Goal: Task Accomplishment & Management: Manage account settings

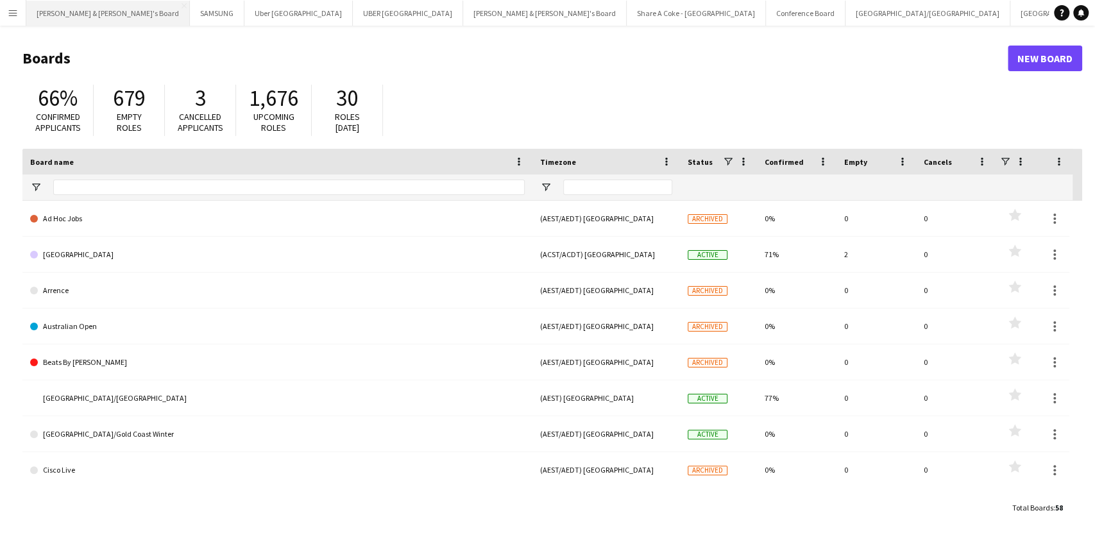
click at [55, 17] on button "Neil & Jenny's Board Close" at bounding box center [108, 13] width 164 height 25
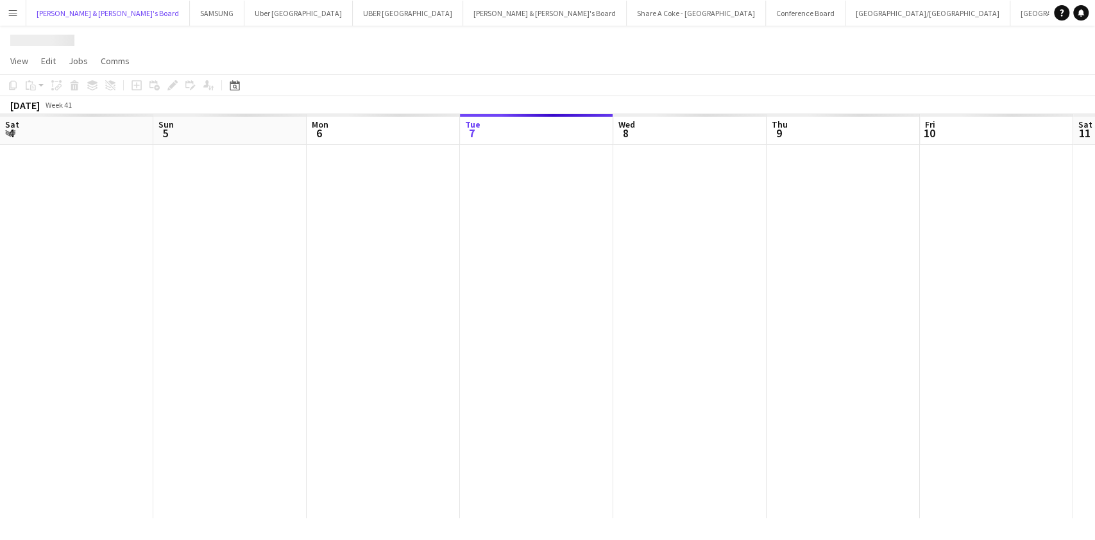
scroll to position [0, 307]
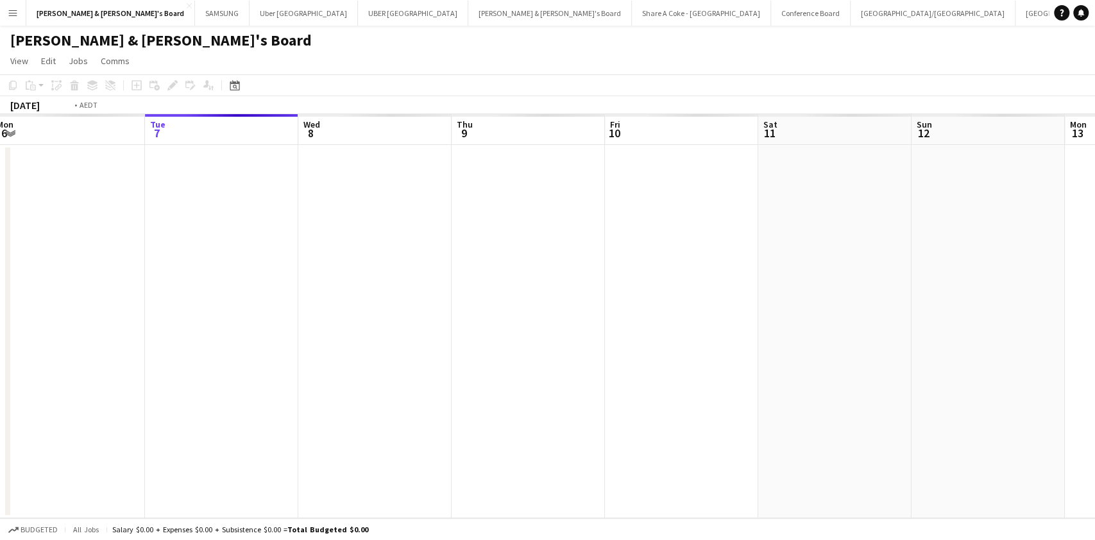
drag, startPoint x: 279, startPoint y: 374, endPoint x: 1003, endPoint y: 315, distance: 725.9
click at [1006, 315] on app-calendar-viewport "Sat 4 Sun 5 Mon 6 Tue 7 Wed 8 Thu 9 Fri 10 Sat 11 Sun 12 Mon 13 Tue 14 Wed 15 T…" at bounding box center [547, 316] width 1095 height 404
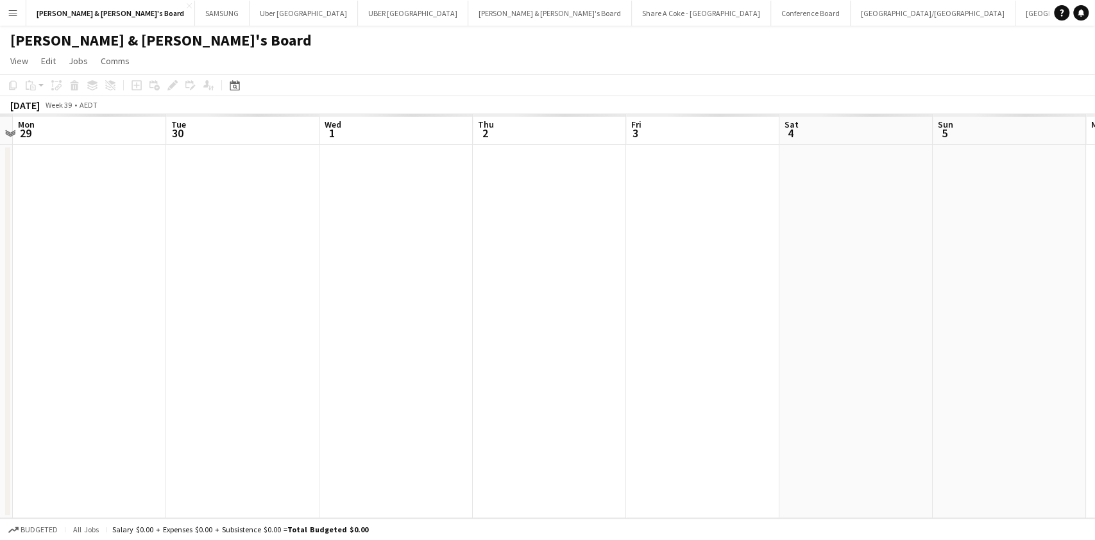
drag, startPoint x: 382, startPoint y: 381, endPoint x: 887, endPoint y: 315, distance: 509.1
click at [893, 315] on app-calendar-viewport "Fri 26 Sat 27 Sun 28 Mon 29 Tue 30 Wed 1 Thu 2 Fri 3 Sat 4 Sun 5 Mon 6 Tue 7 We…" at bounding box center [547, 316] width 1095 height 404
drag, startPoint x: 244, startPoint y: 397, endPoint x: 772, endPoint y: 352, distance: 530.5
click at [949, 320] on app-calendar-viewport "Mon 22 Tue 23 Wed 24 Thu 25 Fri 26 Sat 27 Sun 28 Mon 29 Tue 30 Wed 1 Thu 2 Fri …" at bounding box center [547, 316] width 1095 height 404
drag, startPoint x: 380, startPoint y: 389, endPoint x: 860, endPoint y: 341, distance: 482.3
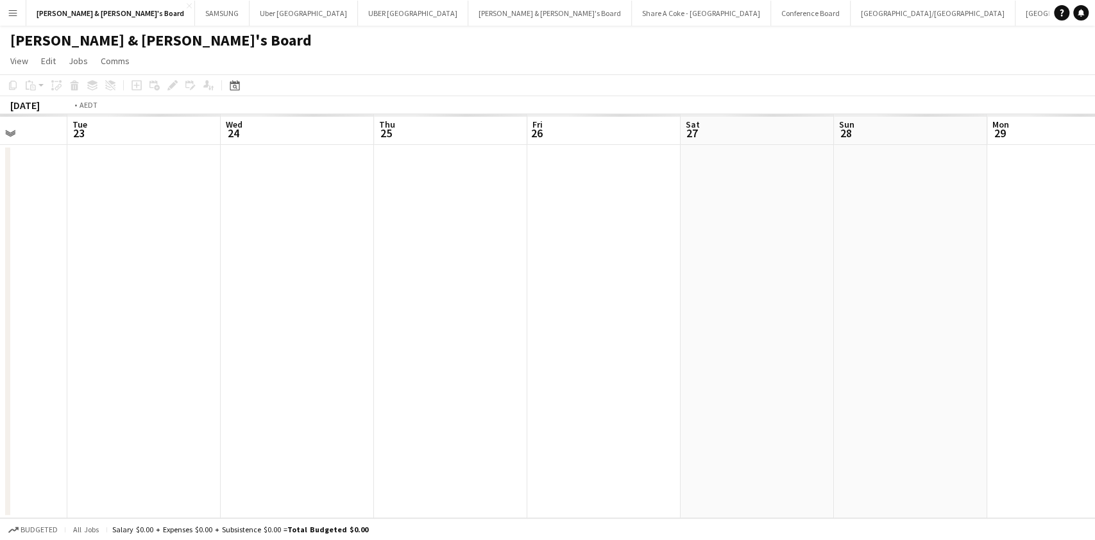
click at [888, 341] on app-calendar-viewport "Sun 21 Mon 22 Tue 23 Wed 24 Thu 25 Fri 26 Sat 27 Sun 28 Mon 29 Tue 30 Wed 1 Thu…" at bounding box center [547, 316] width 1095 height 404
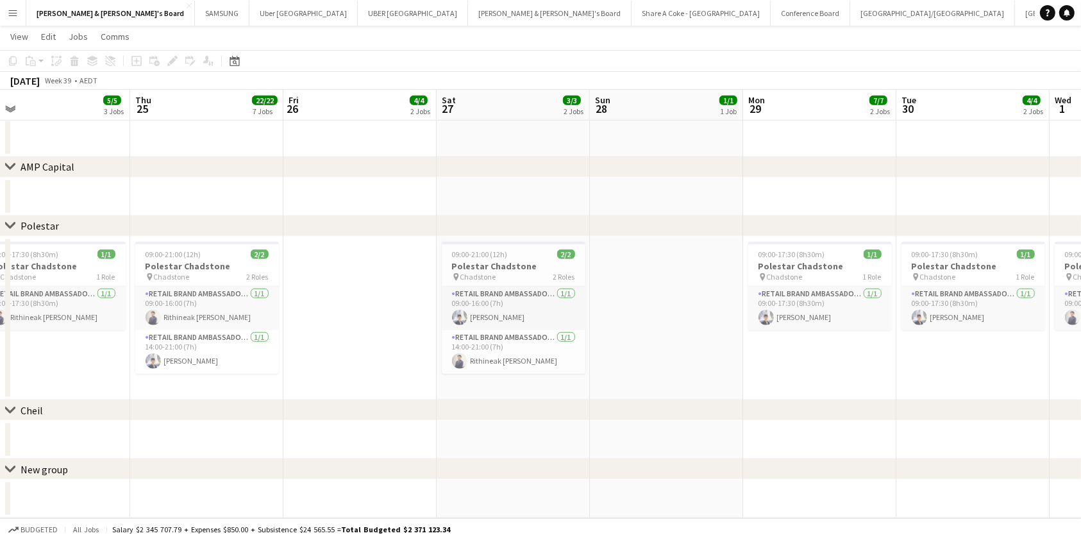
scroll to position [0, 482]
drag, startPoint x: 1049, startPoint y: 373, endPoint x: 337, endPoint y: 380, distance: 711.4
click at [958, 266] on h3 "Polestar Chadstone" at bounding box center [975, 266] width 144 height 12
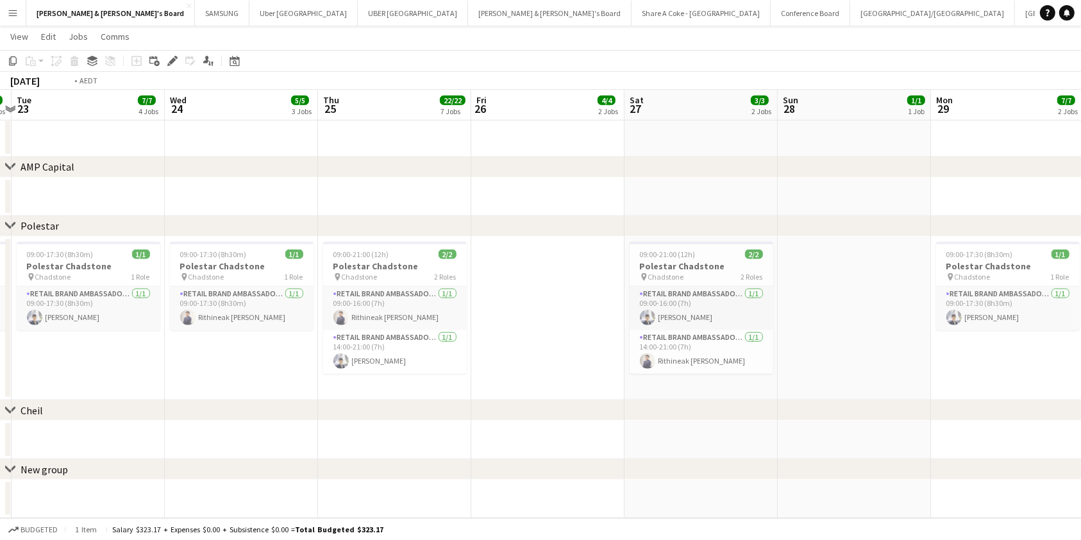
drag, startPoint x: 449, startPoint y: 387, endPoint x: 845, endPoint y: 357, distance: 397.0
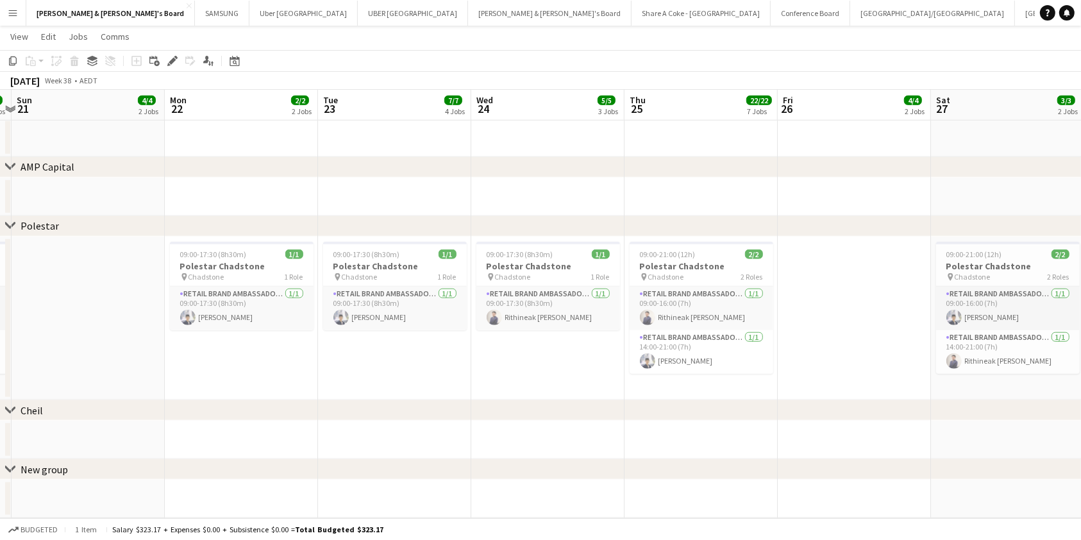
scroll to position [0, 390]
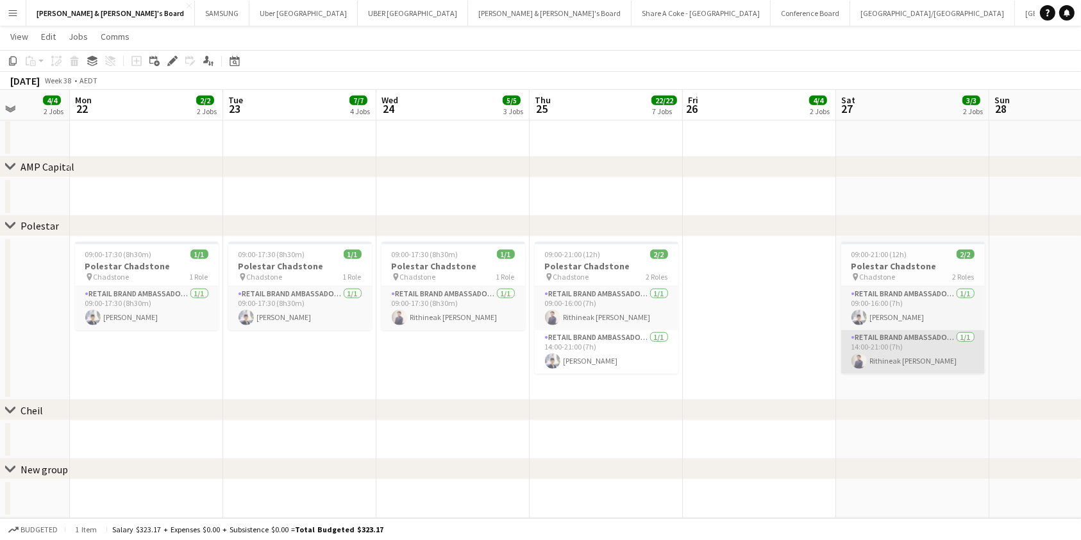
drag, startPoint x: 582, startPoint y: 409, endPoint x: 870, endPoint y: 352, distance: 293.5
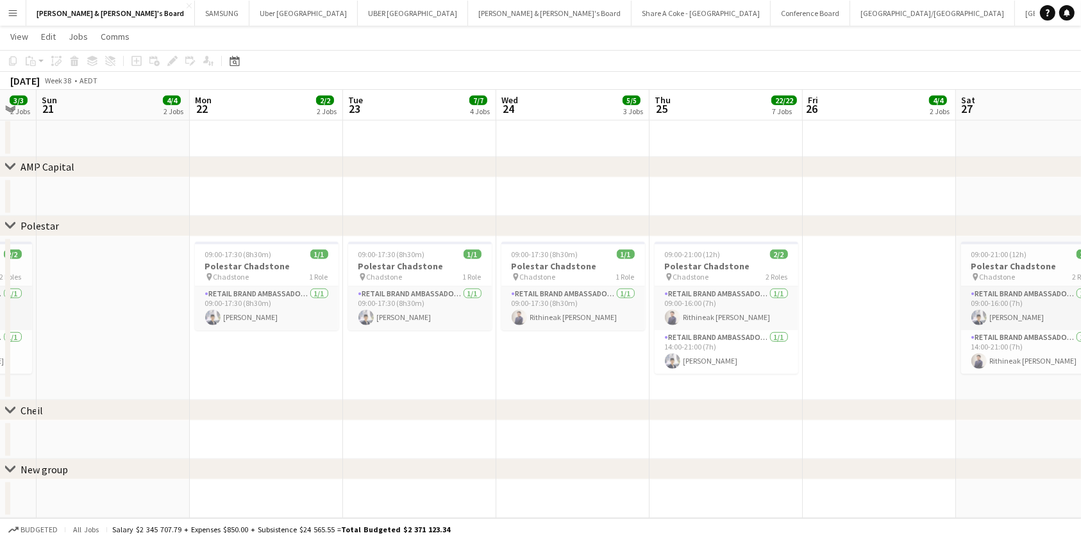
drag, startPoint x: 379, startPoint y: 422, endPoint x: 761, endPoint y: 383, distance: 383.7
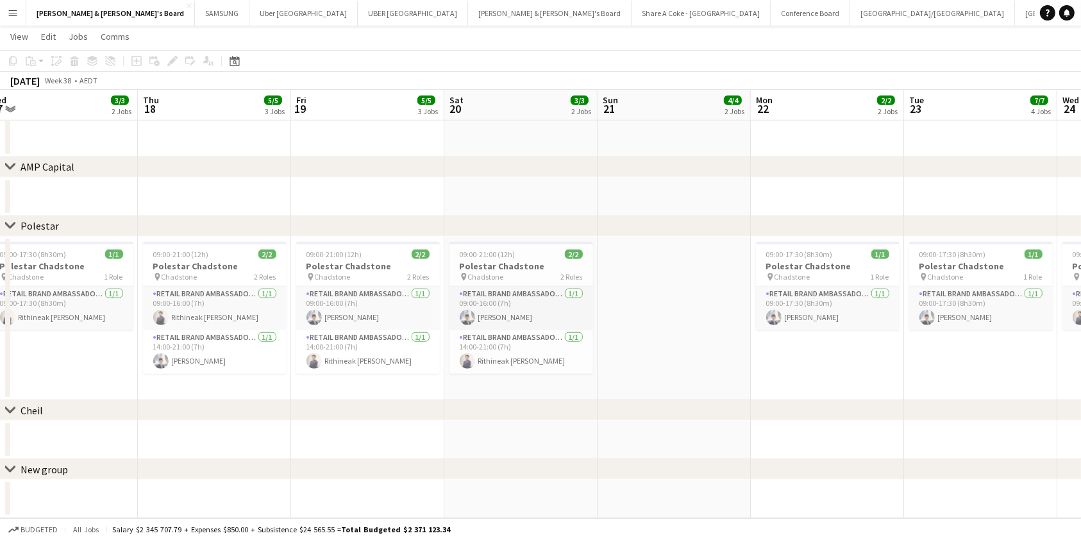
drag, startPoint x: 250, startPoint y: 445, endPoint x: 758, endPoint y: 385, distance: 511.5
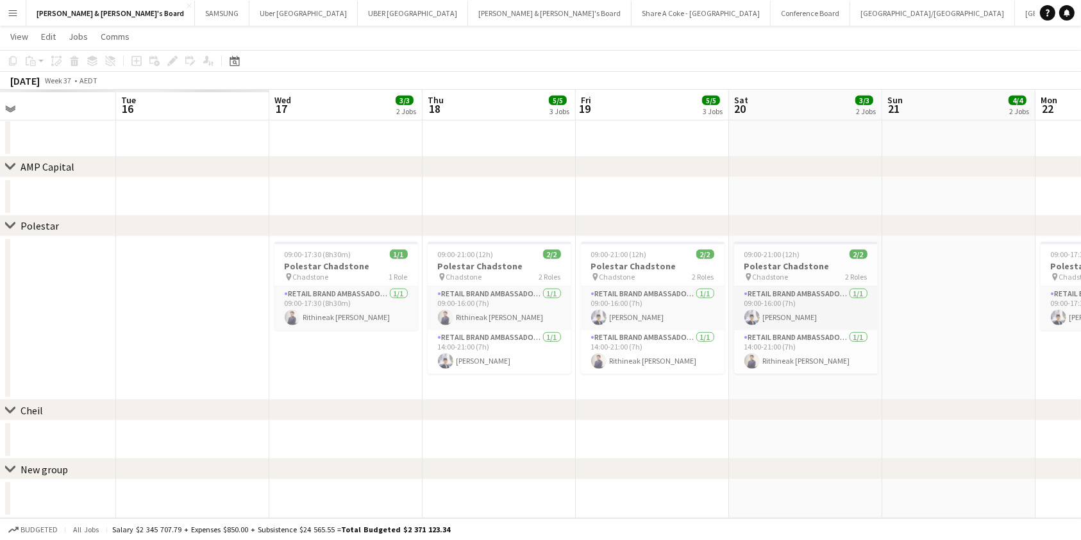
drag, startPoint x: 113, startPoint y: 448, endPoint x: 668, endPoint y: 386, distance: 559.0
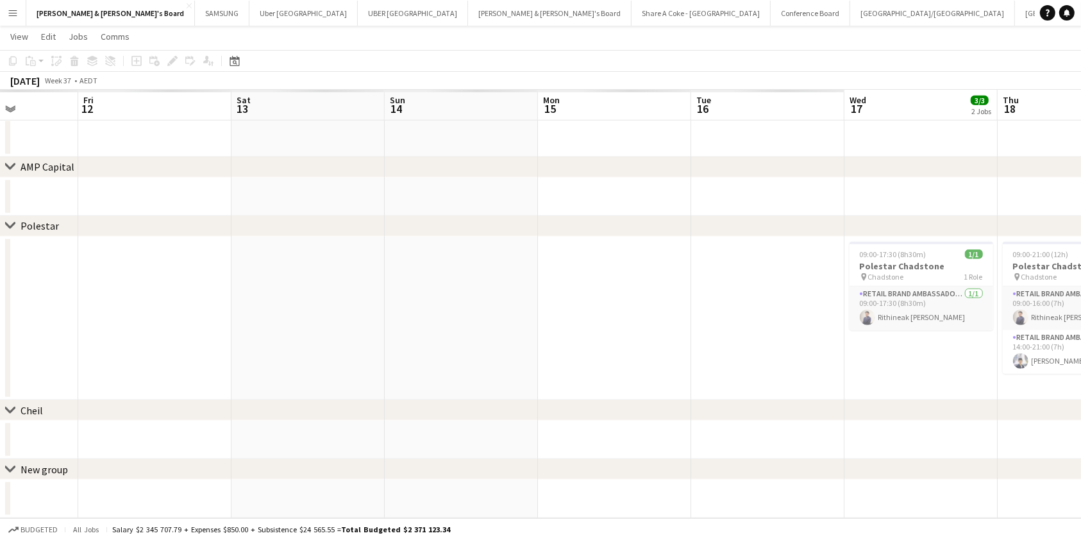
drag, startPoint x: 114, startPoint y: 420, endPoint x: 581, endPoint y: 375, distance: 469.1
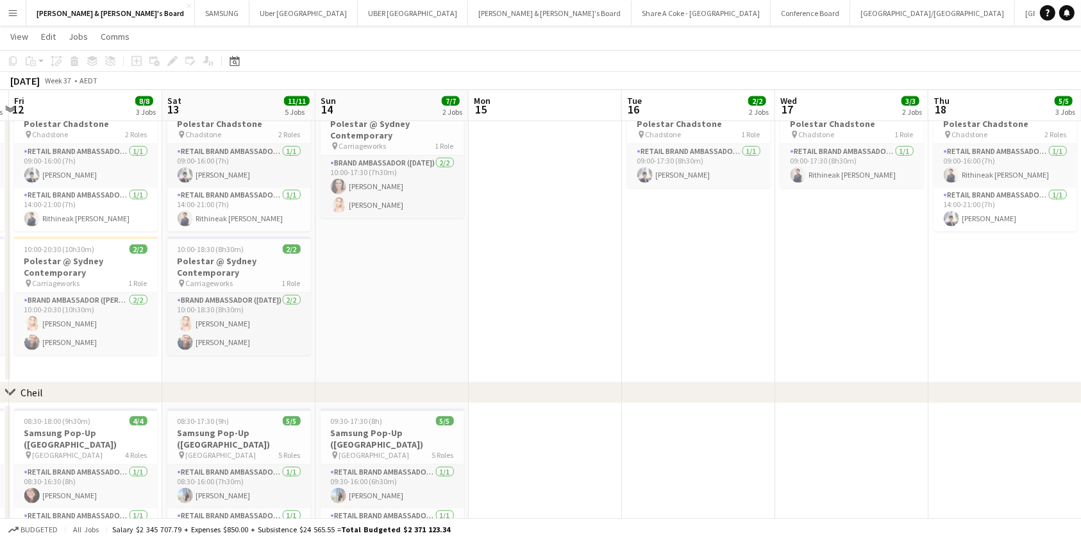
scroll to position [0, 654]
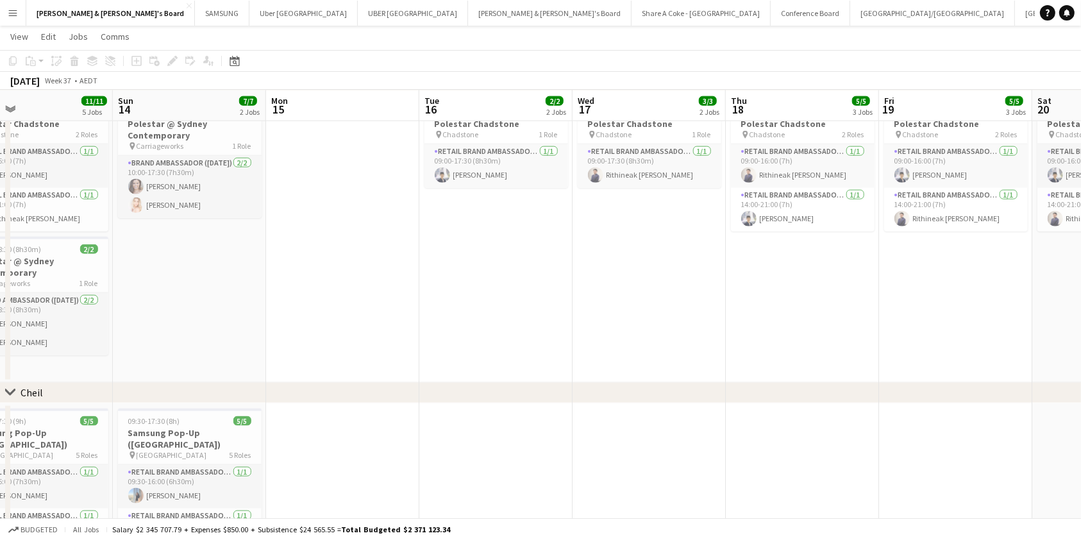
drag, startPoint x: 272, startPoint y: 372, endPoint x: 0, endPoint y: 439, distance: 280.0
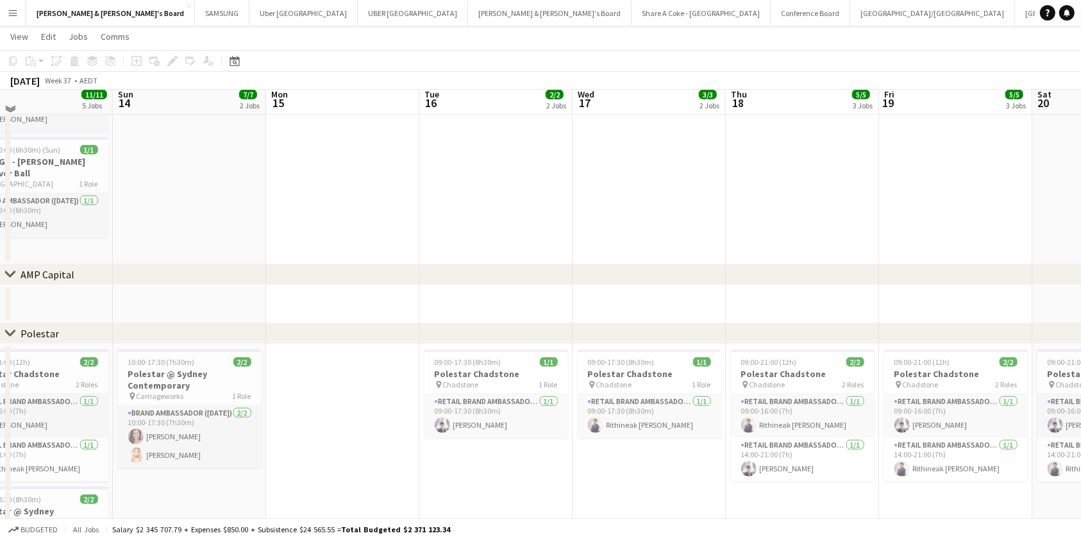
scroll to position [1319, 0]
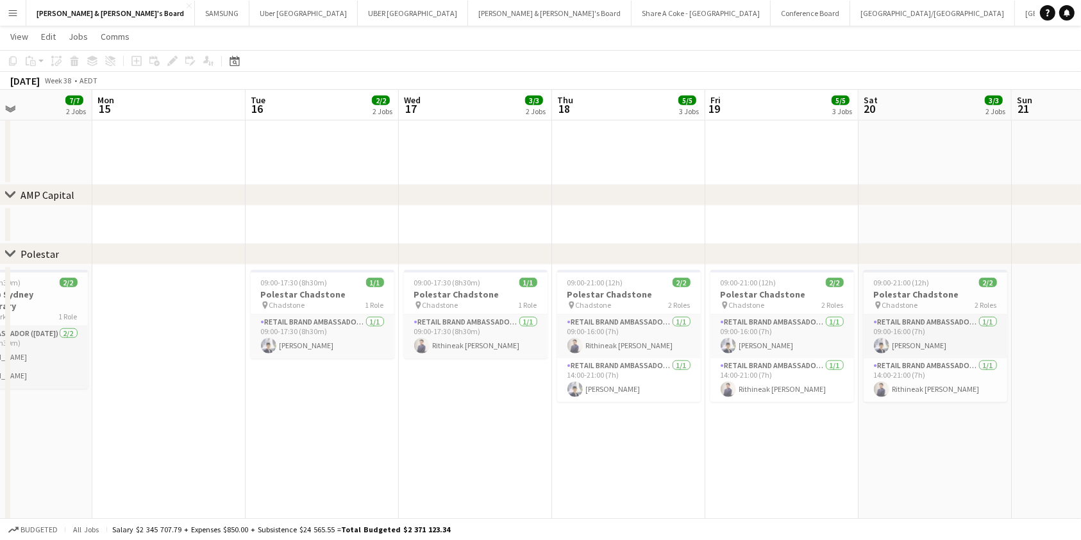
drag, startPoint x: 661, startPoint y: 425, endPoint x: 298, endPoint y: 427, distance: 363.1
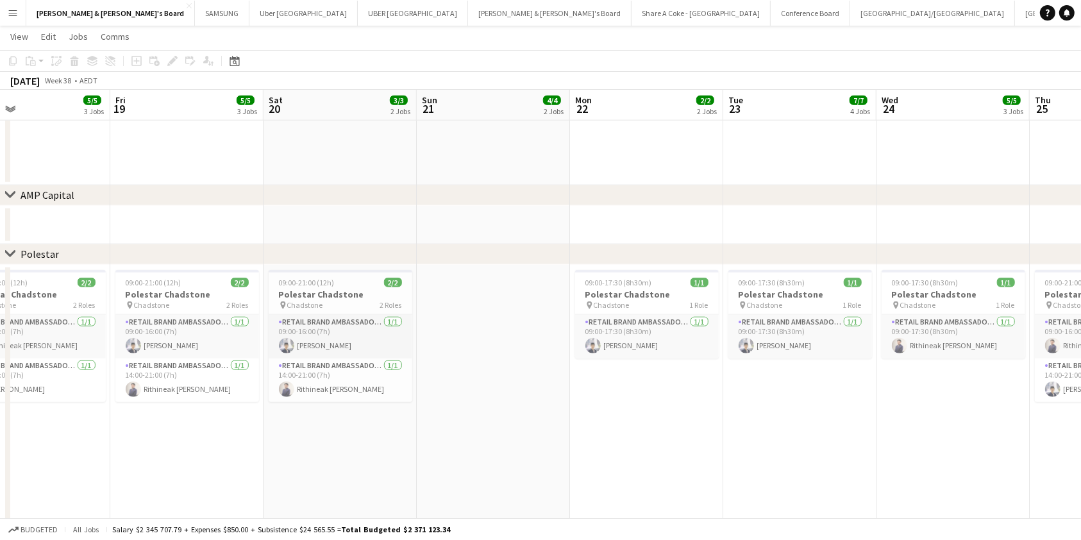
drag, startPoint x: 705, startPoint y: 444, endPoint x: 497, endPoint y: 458, distance: 208.3
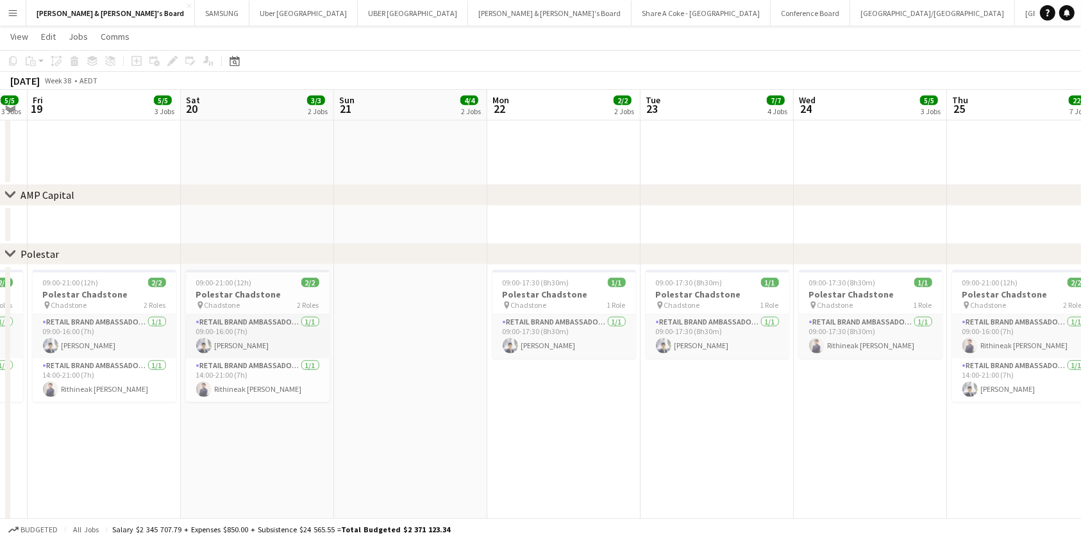
drag, startPoint x: 926, startPoint y: 440, endPoint x: 620, endPoint y: 448, distance: 306.7
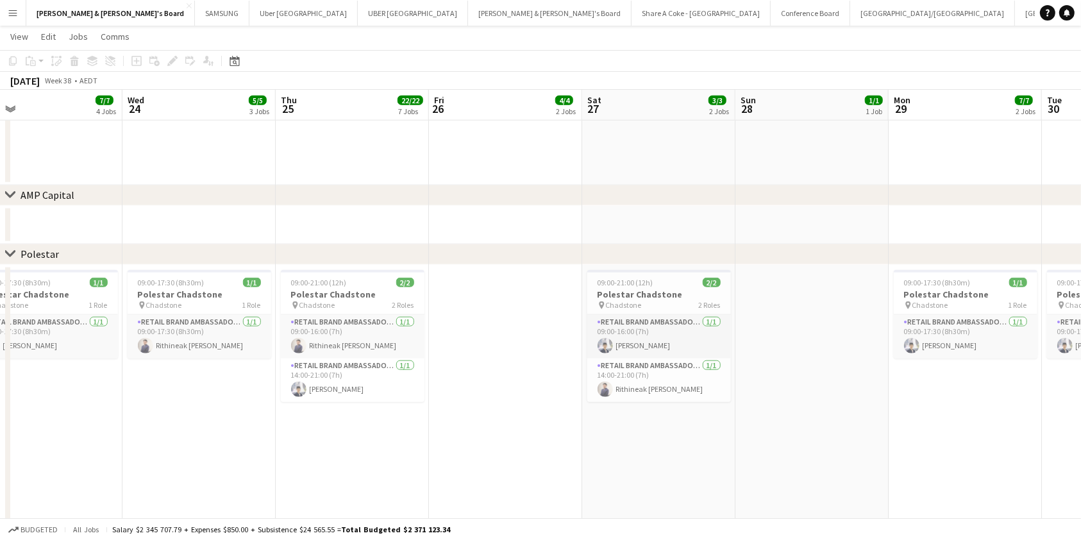
drag, startPoint x: 878, startPoint y: 428, endPoint x: 621, endPoint y: 449, distance: 258.0
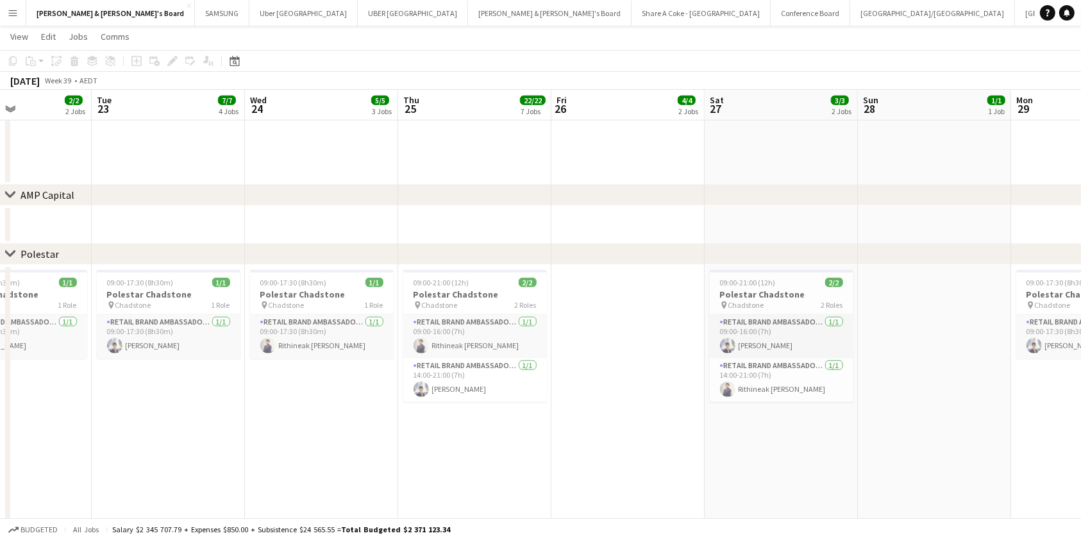
drag, startPoint x: 787, startPoint y: 436, endPoint x: 739, endPoint y: 436, distance: 48.1
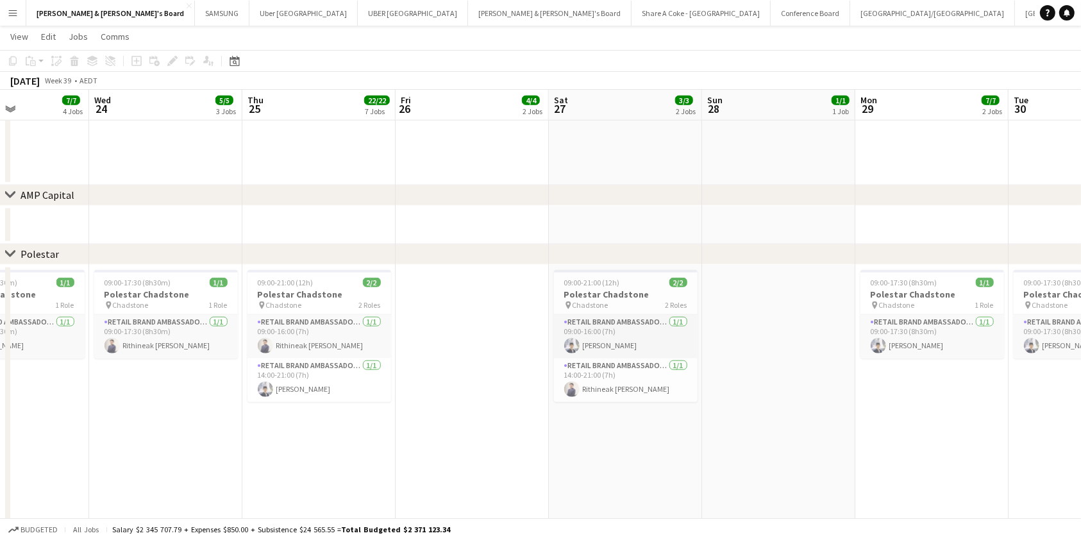
drag, startPoint x: 824, startPoint y: 434, endPoint x: 595, endPoint y: 438, distance: 229.0
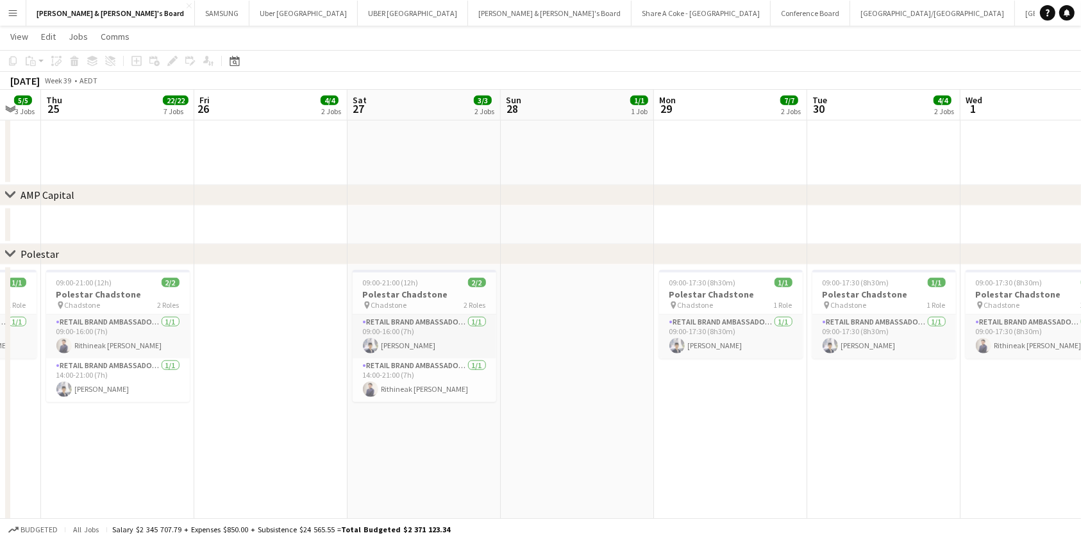
drag, startPoint x: 887, startPoint y: 430, endPoint x: 715, endPoint y: 432, distance: 171.9
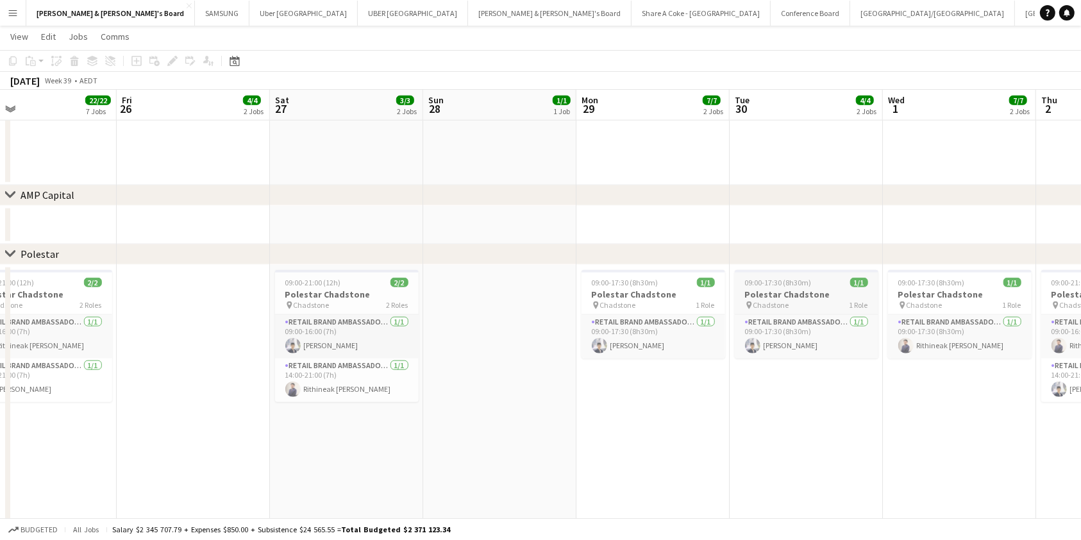
click at [796, 295] on h3 "Polestar Chadstone" at bounding box center [807, 295] width 144 height 12
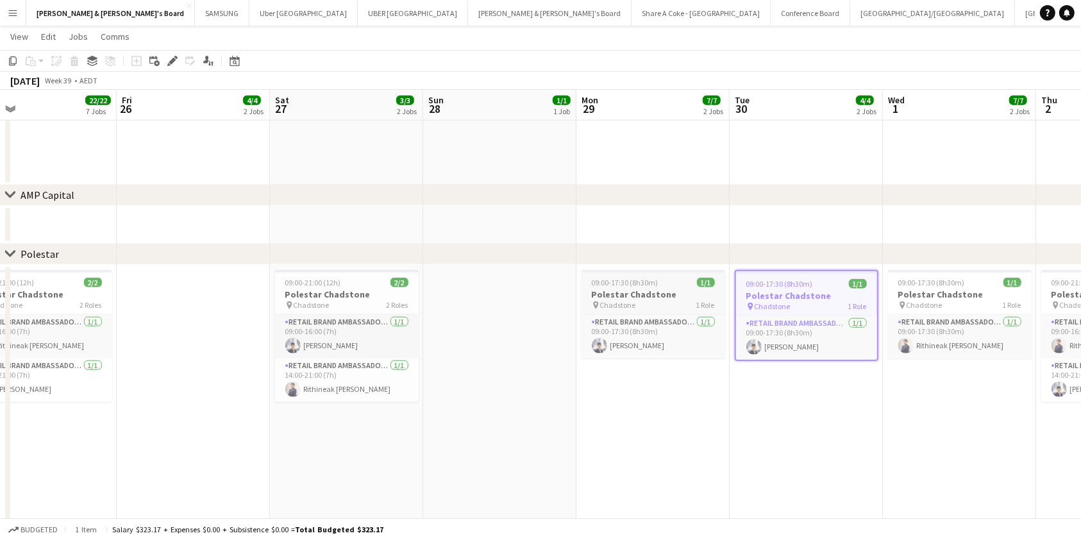
click at [657, 281] on div "09:00-17:30 (8h30m) 1/1" at bounding box center [654, 283] width 144 height 10
click at [366, 292] on h3 "Polestar Chadstone" at bounding box center [347, 295] width 144 height 12
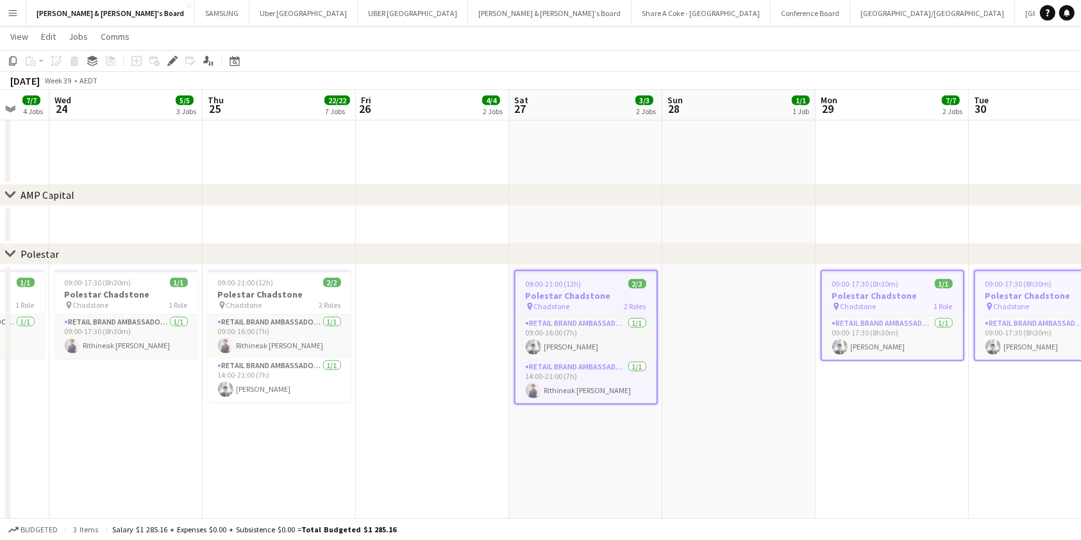
drag, startPoint x: 625, startPoint y: 446, endPoint x: 970, endPoint y: 418, distance: 346.2
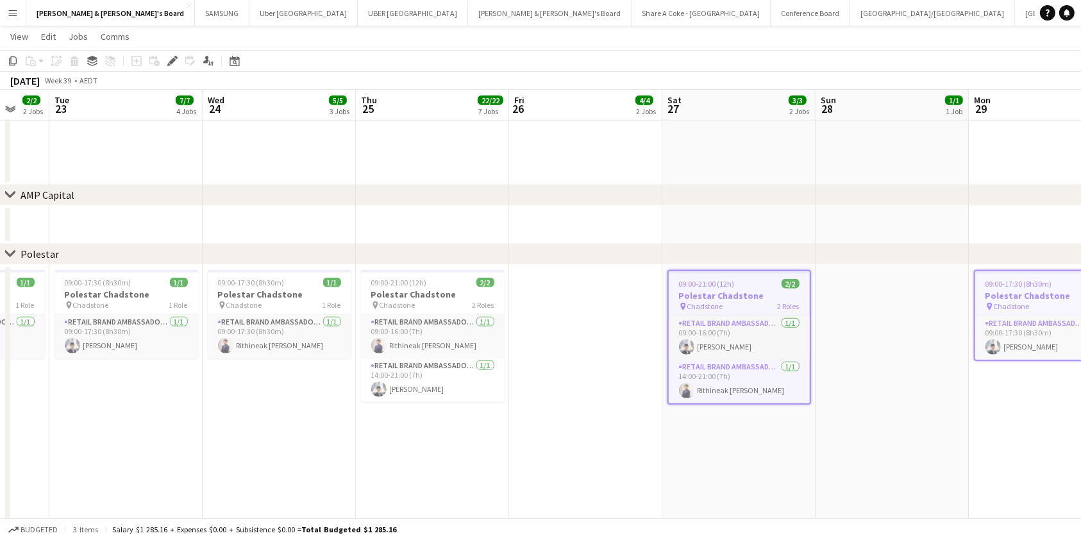
scroll to position [0, 348]
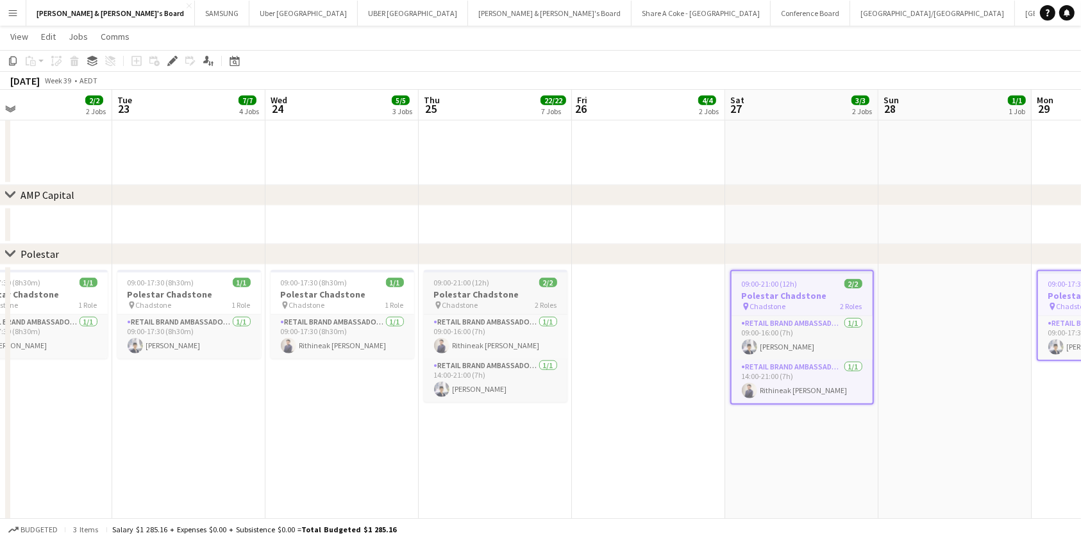
click at [473, 289] on h3 "Polestar Chadstone" at bounding box center [496, 295] width 144 height 12
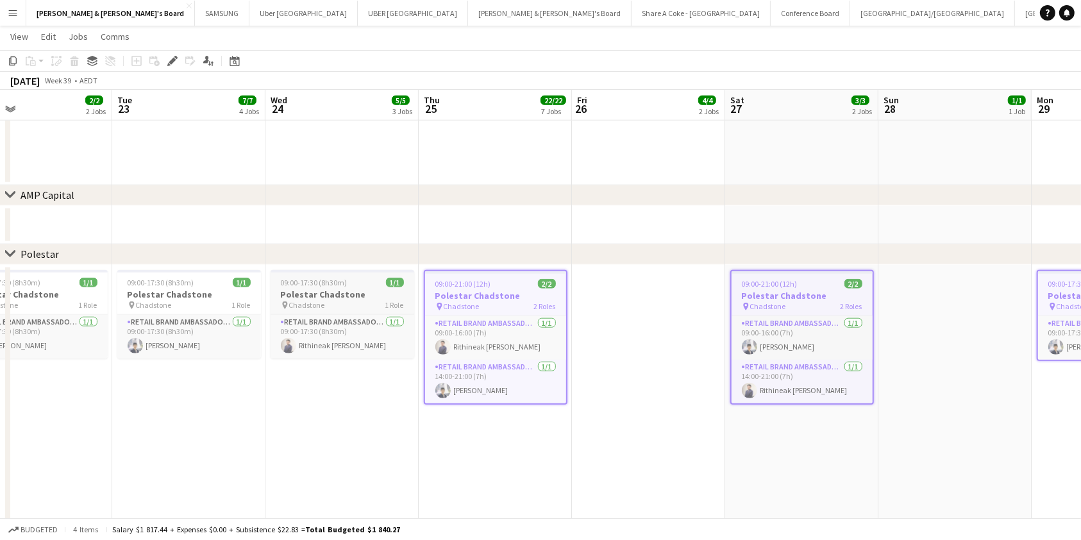
click at [335, 289] on h3 "Polestar Chadstone" at bounding box center [343, 295] width 144 height 12
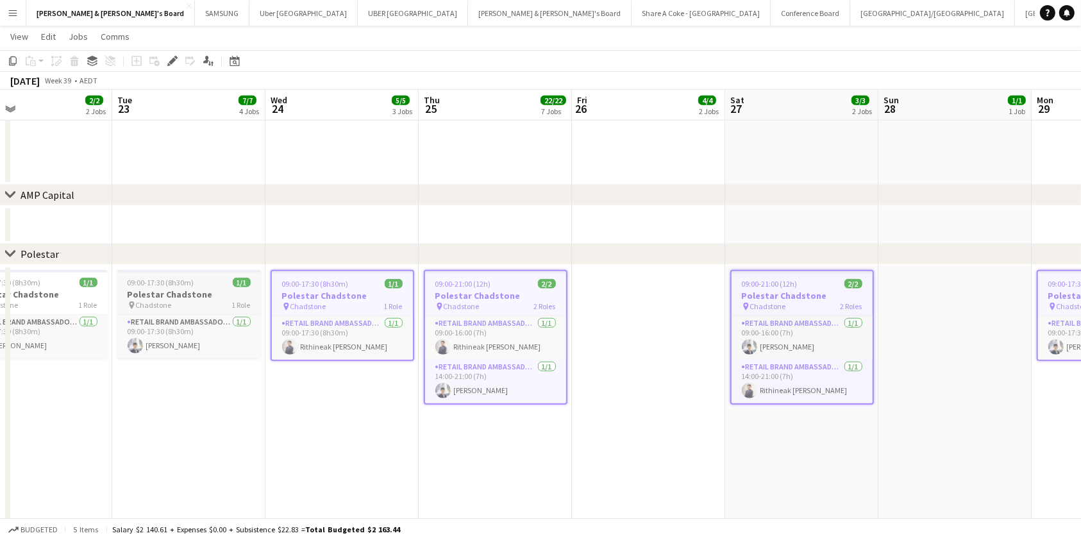
click at [162, 271] on div at bounding box center [189, 271] width 144 height 3
click at [70, 300] on div "pin Chadstone 1 Role" at bounding box center [37, 305] width 144 height 10
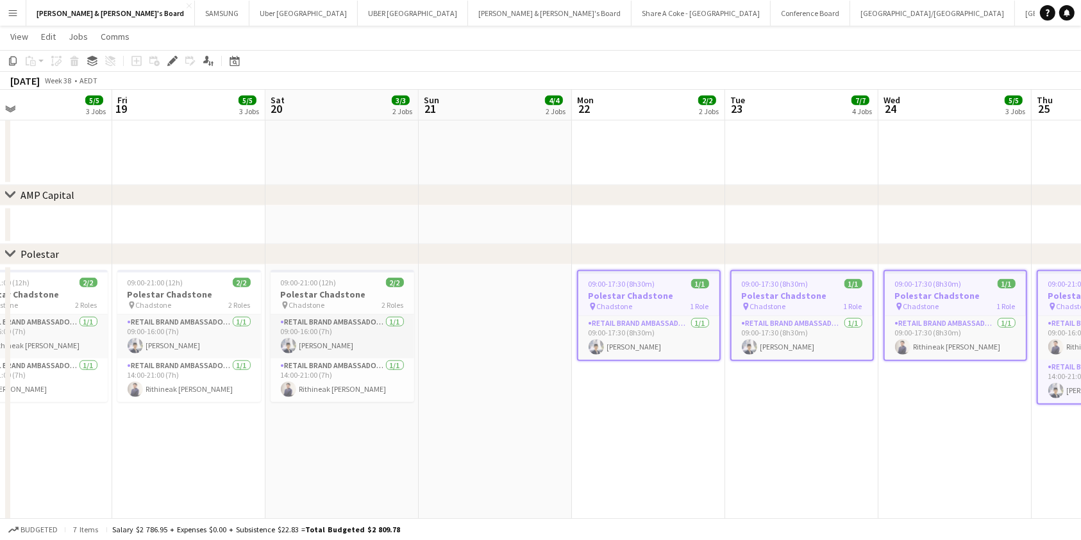
drag, startPoint x: 109, startPoint y: 424, endPoint x: 722, endPoint y: 427, distance: 612.6
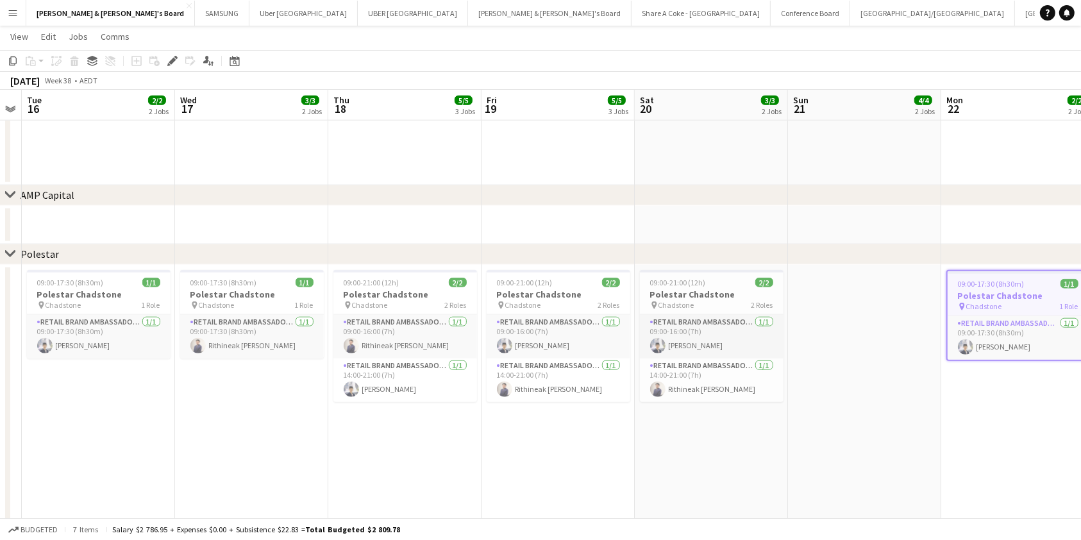
drag, startPoint x: 384, startPoint y: 466, endPoint x: 762, endPoint y: 437, distance: 379.5
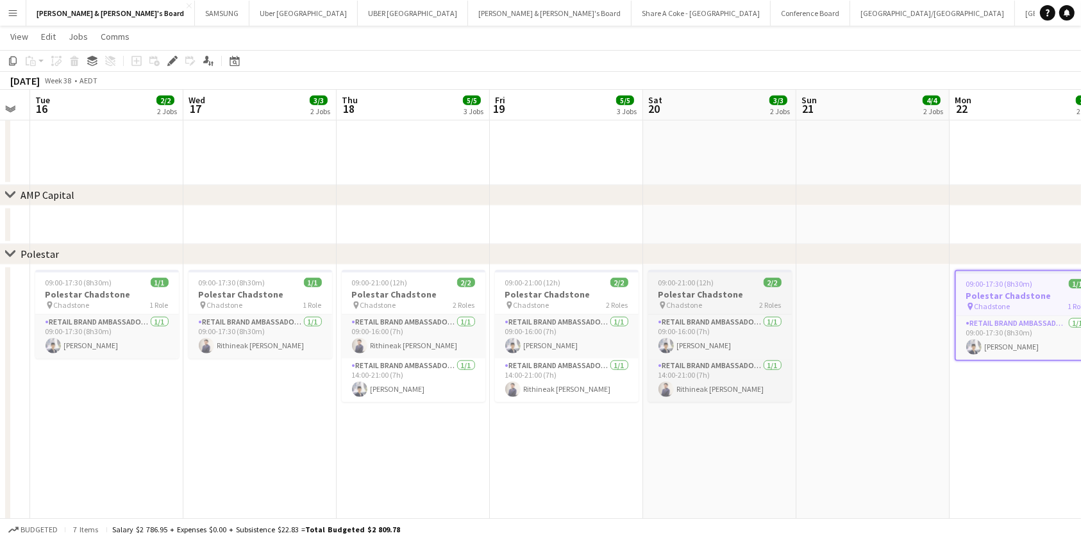
click at [707, 289] on h3 "Polestar Chadstone" at bounding box center [720, 295] width 144 height 12
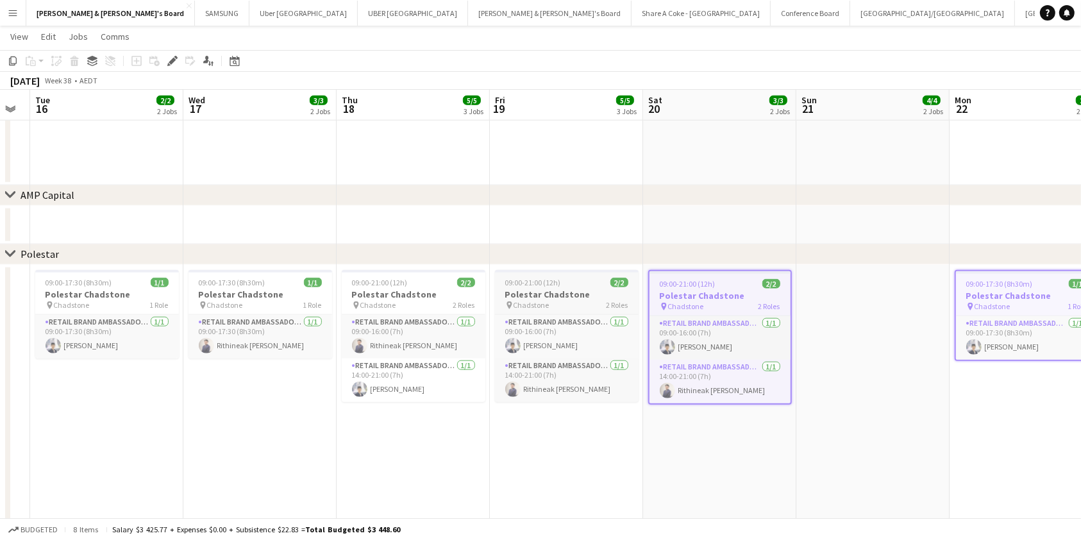
click at [573, 289] on h3 "Polestar Chadstone" at bounding box center [567, 295] width 144 height 12
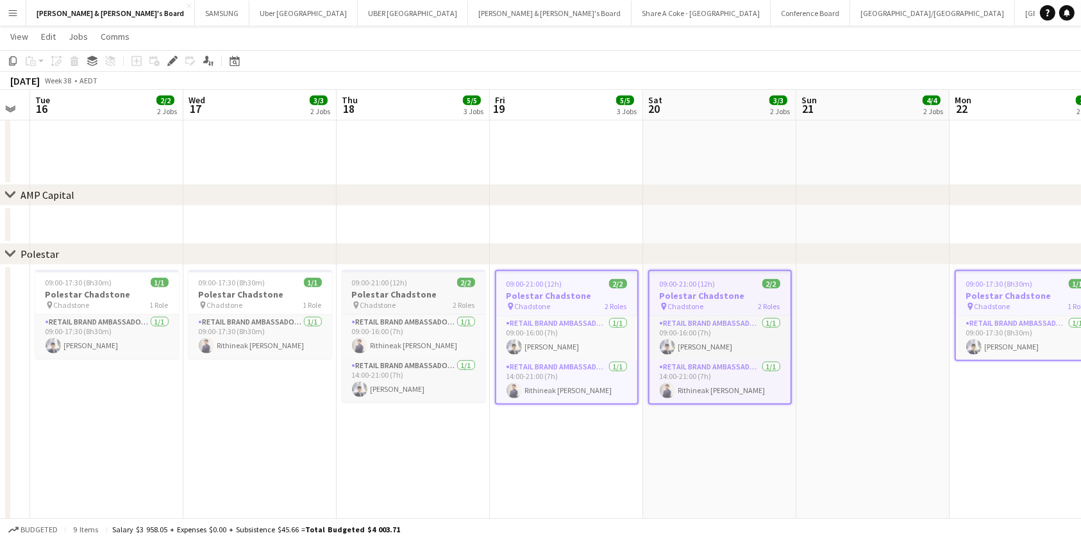
drag, startPoint x: 383, startPoint y: 298, endPoint x: 365, endPoint y: 307, distance: 19.8
click at [384, 298] on h3 "Polestar Chadstone" at bounding box center [414, 295] width 144 height 12
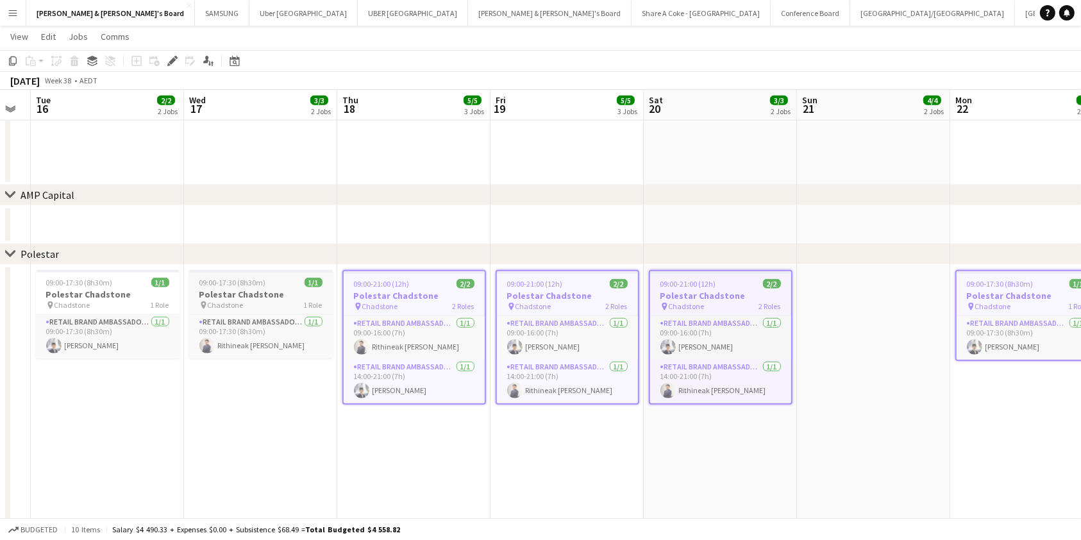
click at [234, 296] on h3 "Polestar Chadstone" at bounding box center [261, 295] width 144 height 12
click at [89, 305] on div "pin Chadstone 1 Role" at bounding box center [108, 305] width 144 height 10
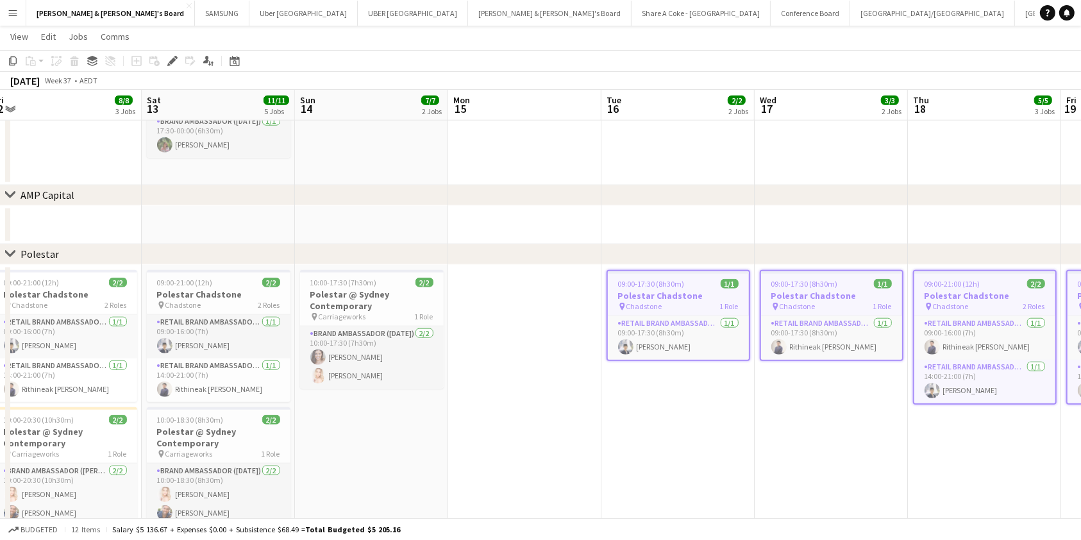
drag, startPoint x: 114, startPoint y: 433, endPoint x: 718, endPoint y: 432, distance: 604.9
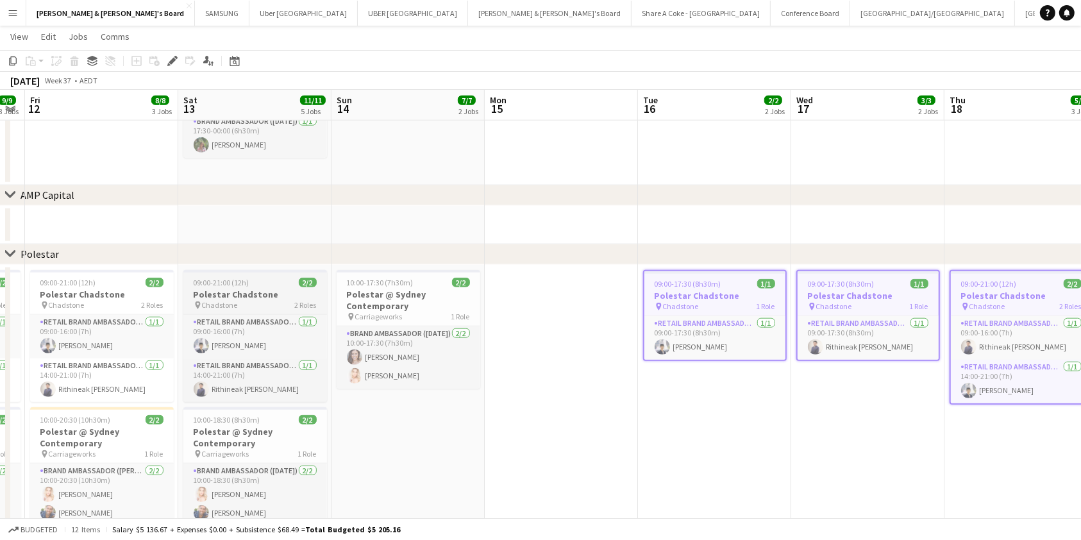
click at [237, 295] on h3 "Polestar Chadstone" at bounding box center [255, 295] width 144 height 12
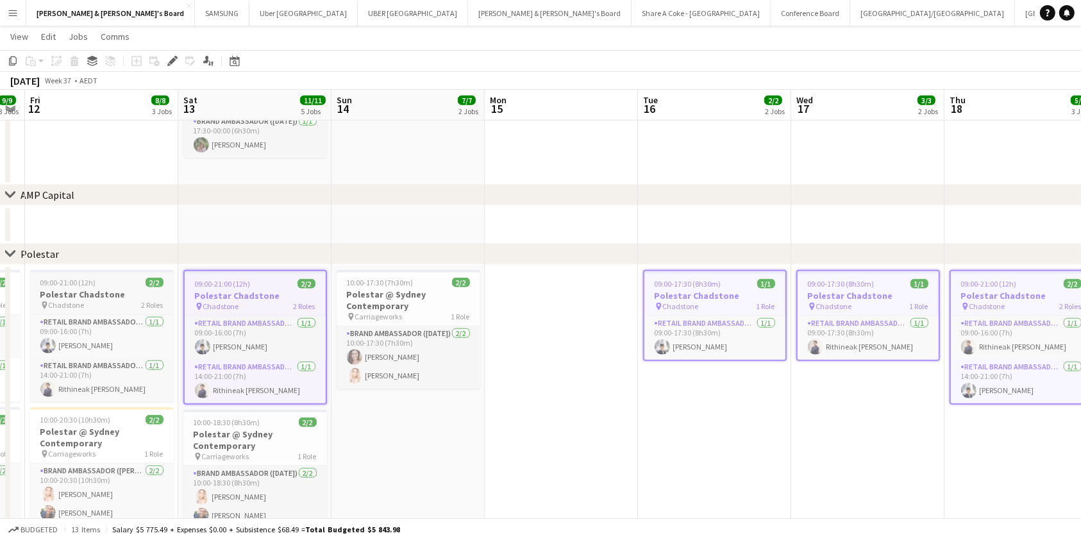
click at [92, 287] on span "09:00-21:00 (12h)" at bounding box center [68, 283] width 56 height 10
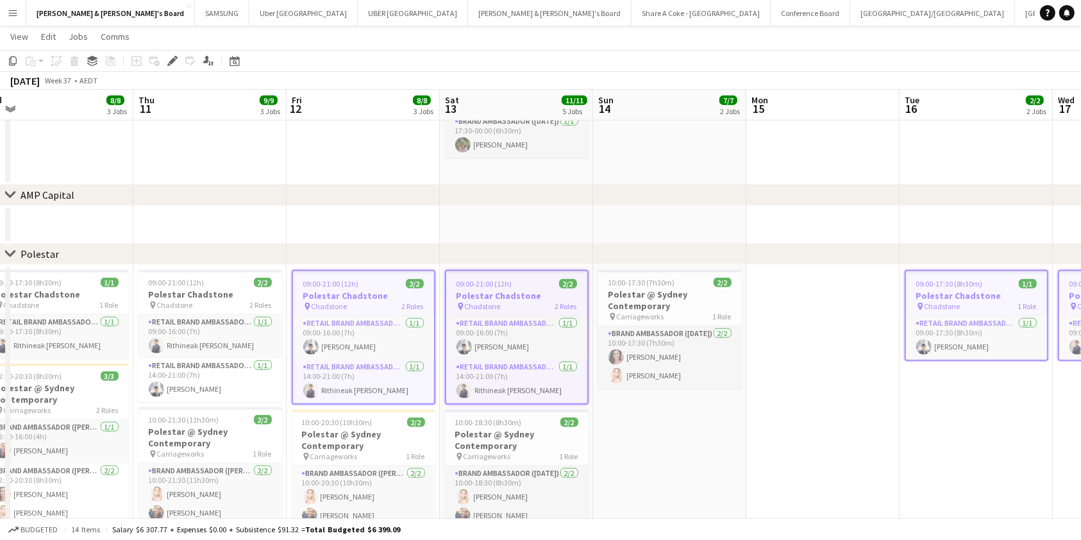
scroll to position [0, 291]
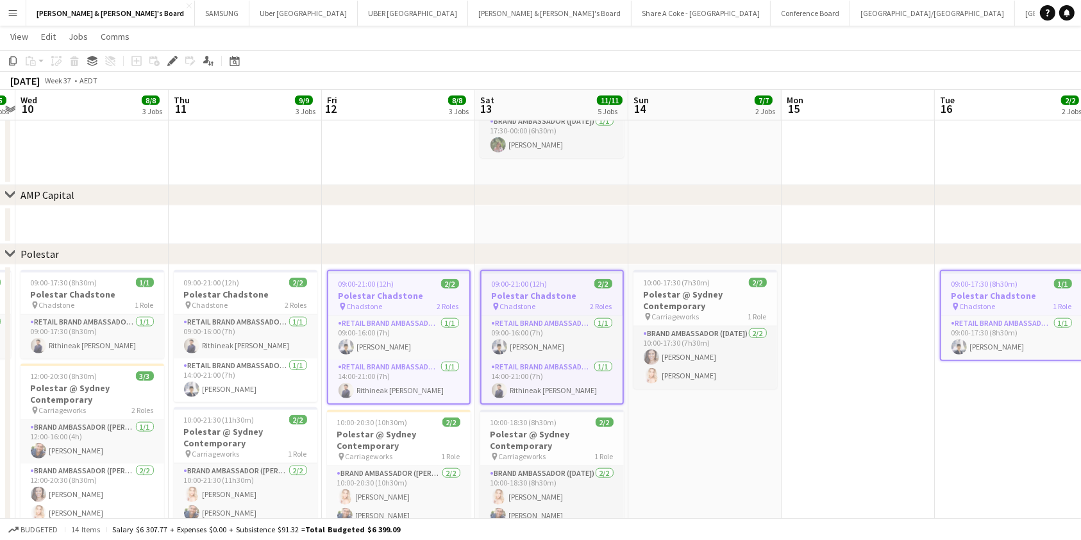
drag, startPoint x: 463, startPoint y: 463, endPoint x: 761, endPoint y: 437, distance: 298.7
click at [207, 296] on h3 "Polestar Chadstone" at bounding box center [246, 295] width 144 height 12
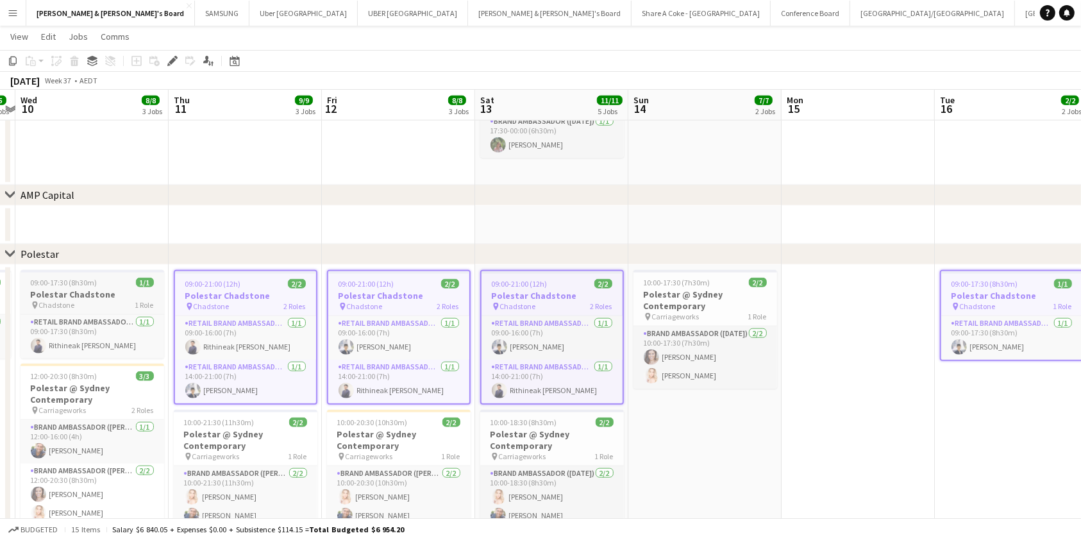
click at [91, 296] on h3 "Polestar Chadstone" at bounding box center [93, 295] width 144 height 12
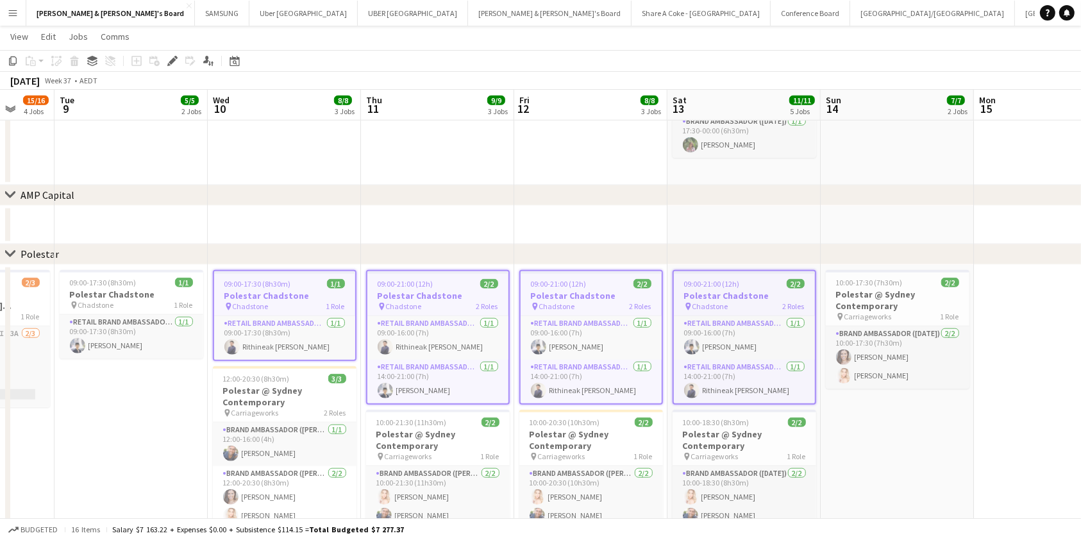
drag, startPoint x: 717, startPoint y: 476, endPoint x: 1062, endPoint y: 450, distance: 346.1
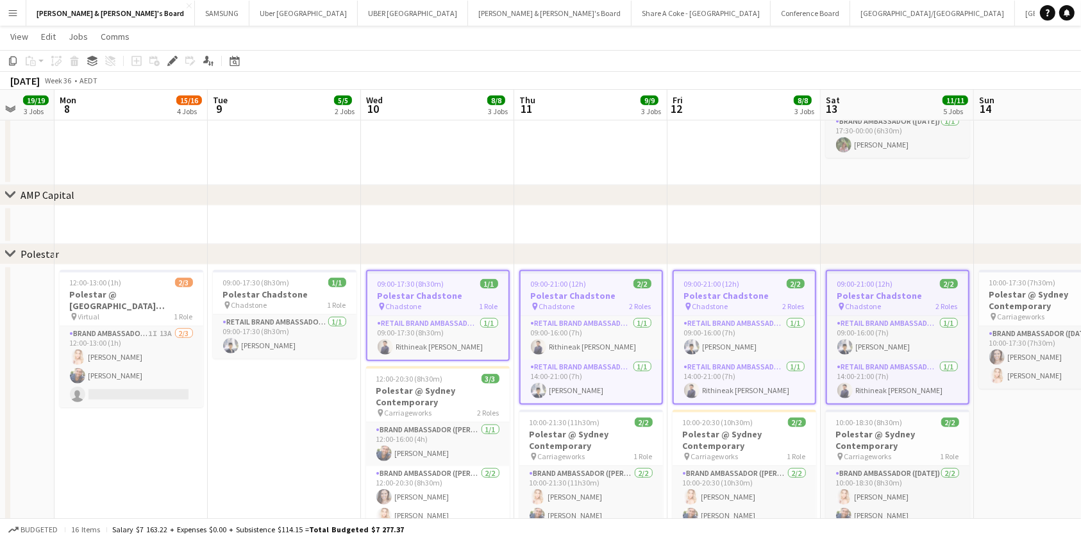
scroll to position [0, 405]
click at [246, 289] on h3 "Polestar Chadstone" at bounding box center [285, 295] width 144 height 12
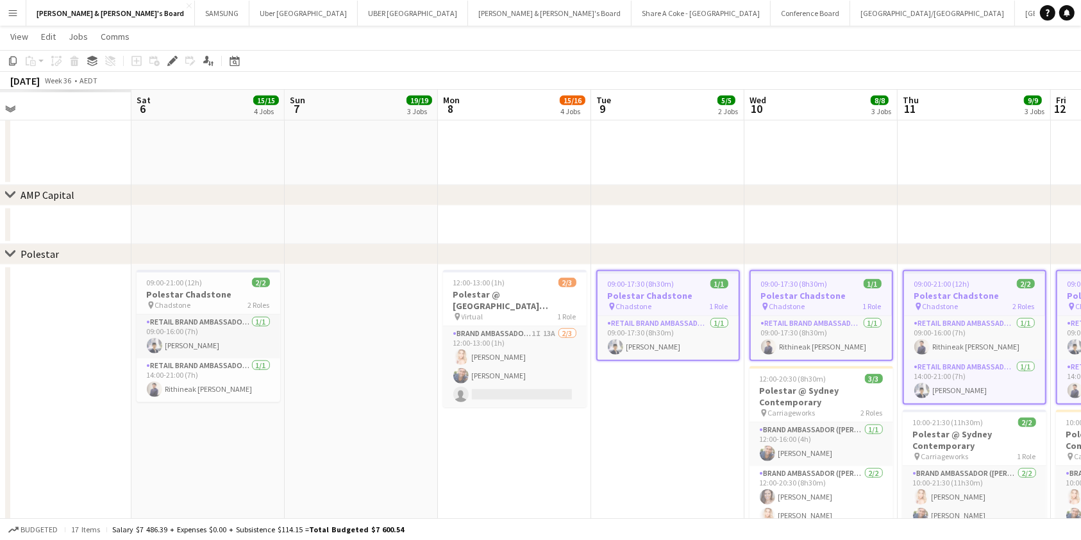
scroll to position [0, 257]
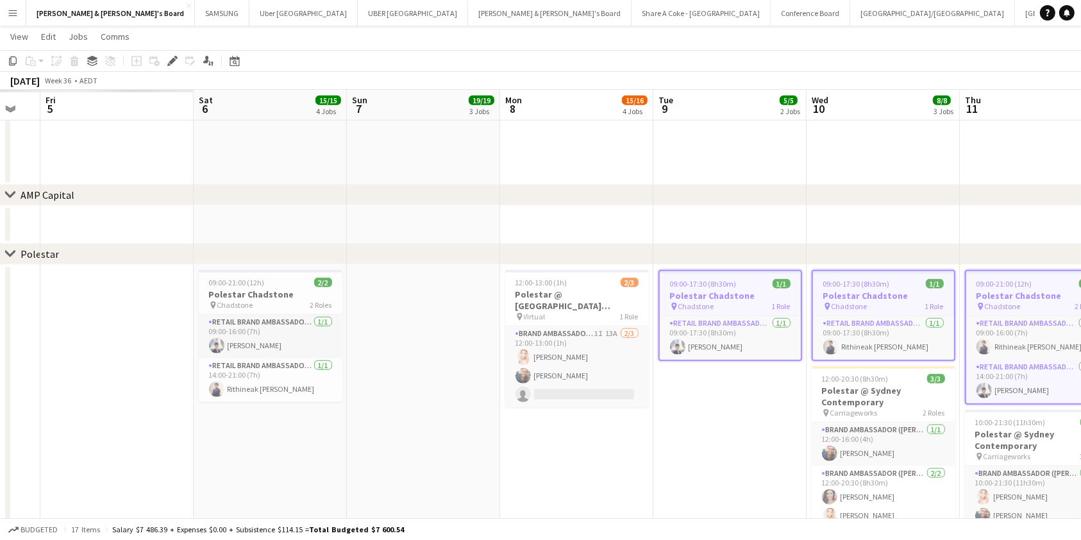
drag, startPoint x: 198, startPoint y: 464, endPoint x: 655, endPoint y: 444, distance: 457.2
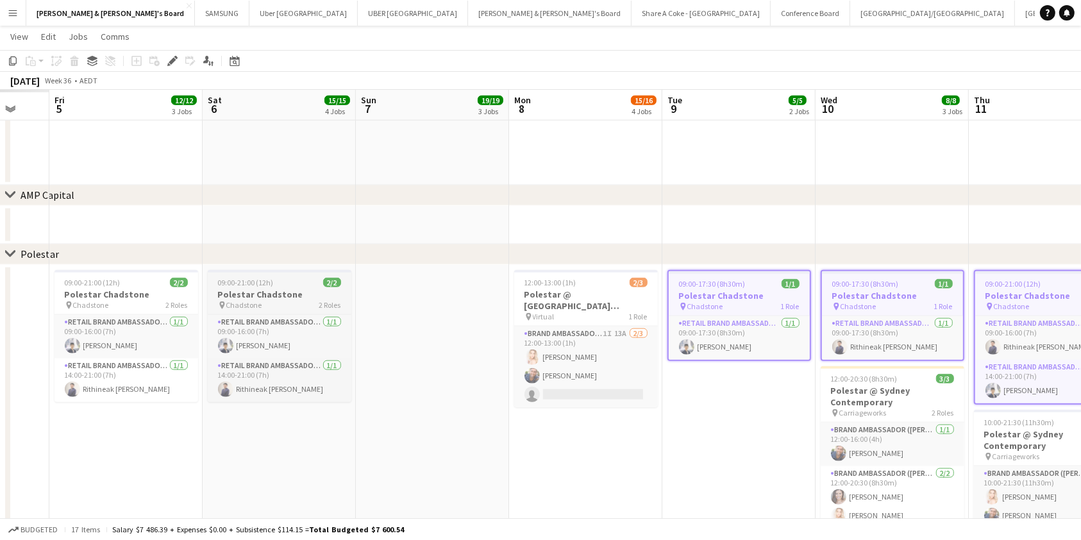
click at [262, 296] on h3 "Polestar Chadstone" at bounding box center [280, 295] width 144 height 12
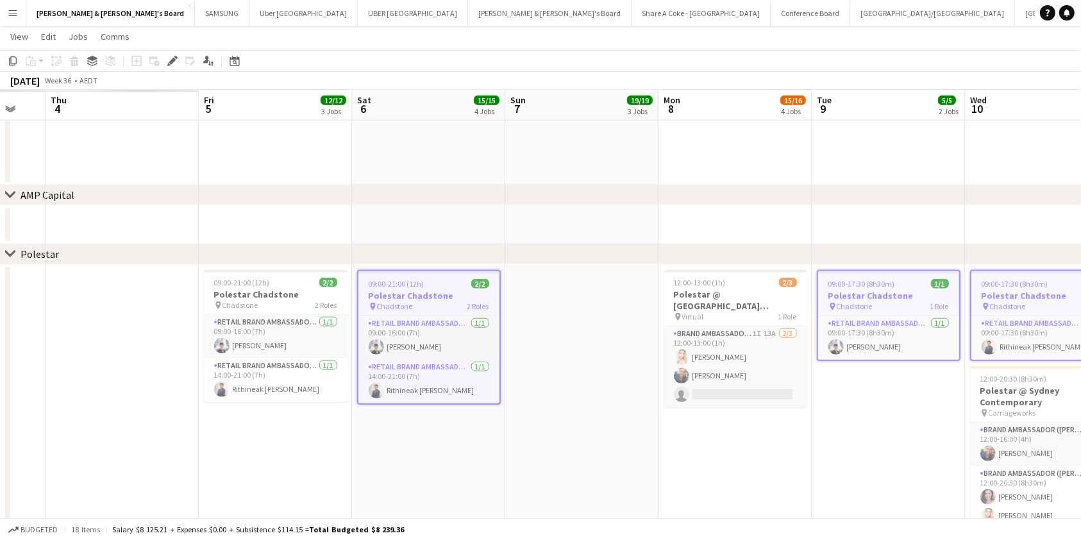
drag, startPoint x: 330, startPoint y: 484, endPoint x: 694, endPoint y: 446, distance: 365.7
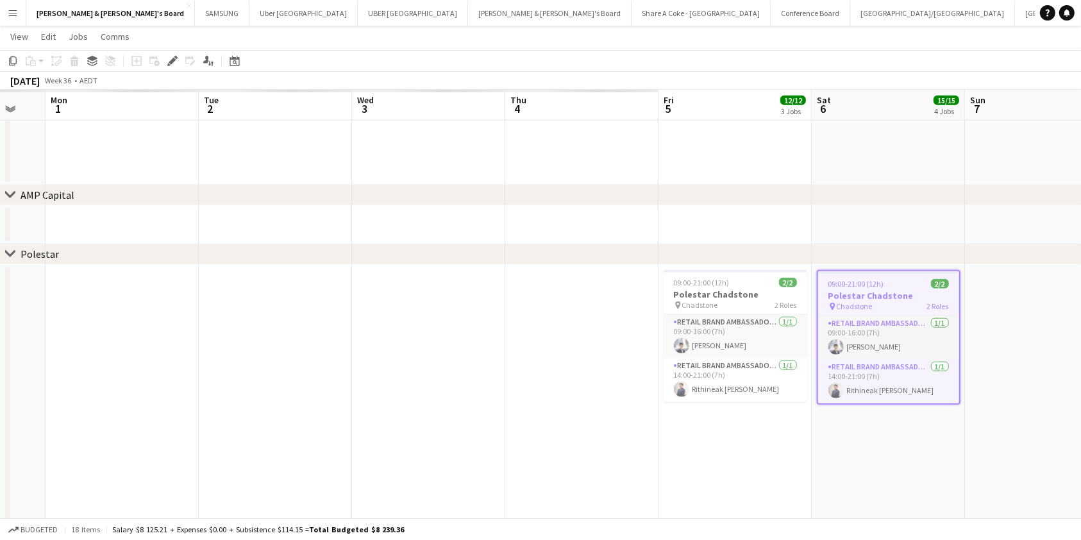
scroll to position [0, 410]
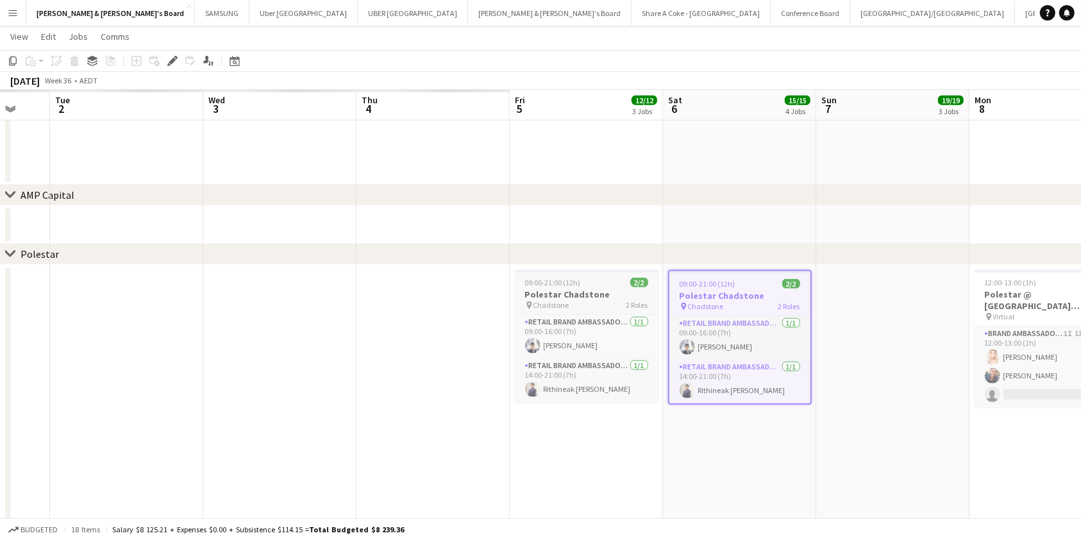
click at [546, 291] on h3 "Polestar Chadstone" at bounding box center [587, 295] width 144 height 12
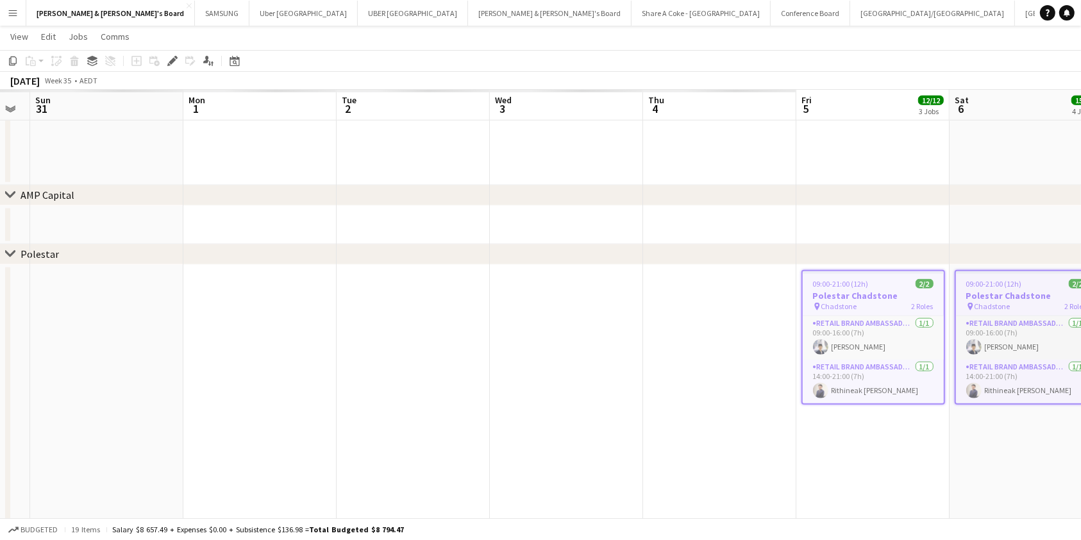
drag, startPoint x: 328, startPoint y: 439, endPoint x: 615, endPoint y: 442, distance: 287.4
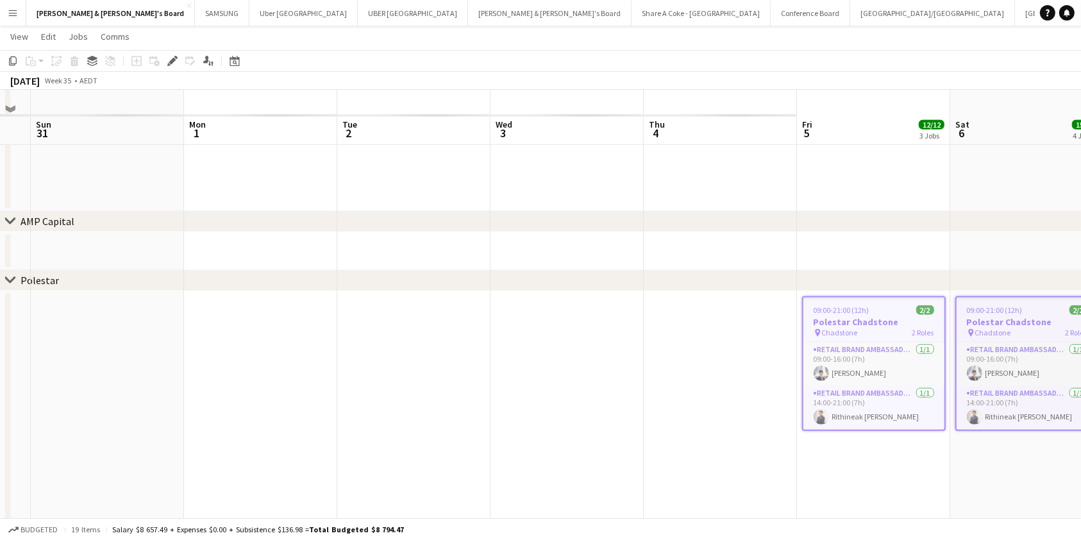
scroll to position [1233, 0]
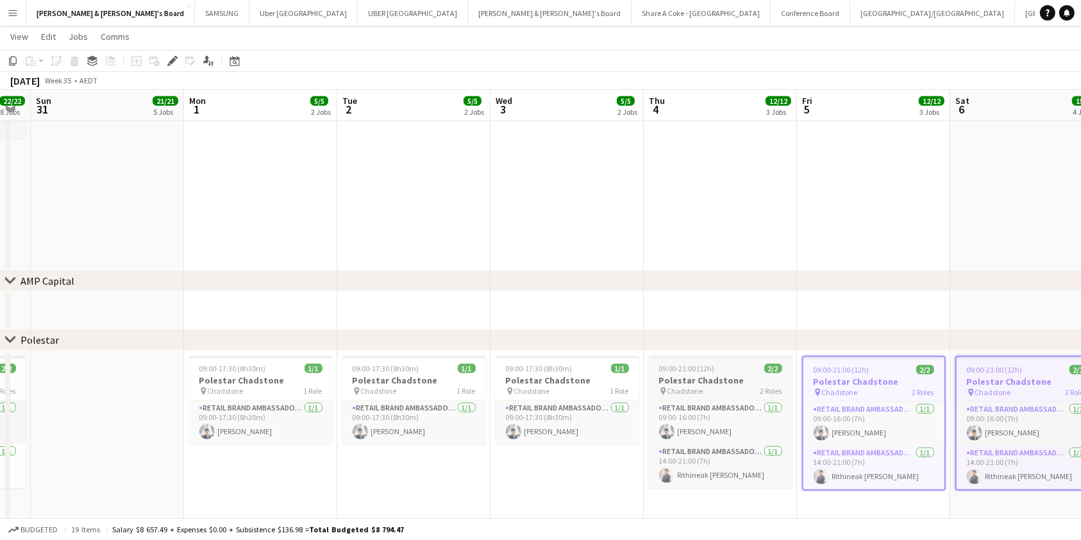
click at [679, 382] on h3 "Polestar Chadstone" at bounding box center [721, 381] width 144 height 12
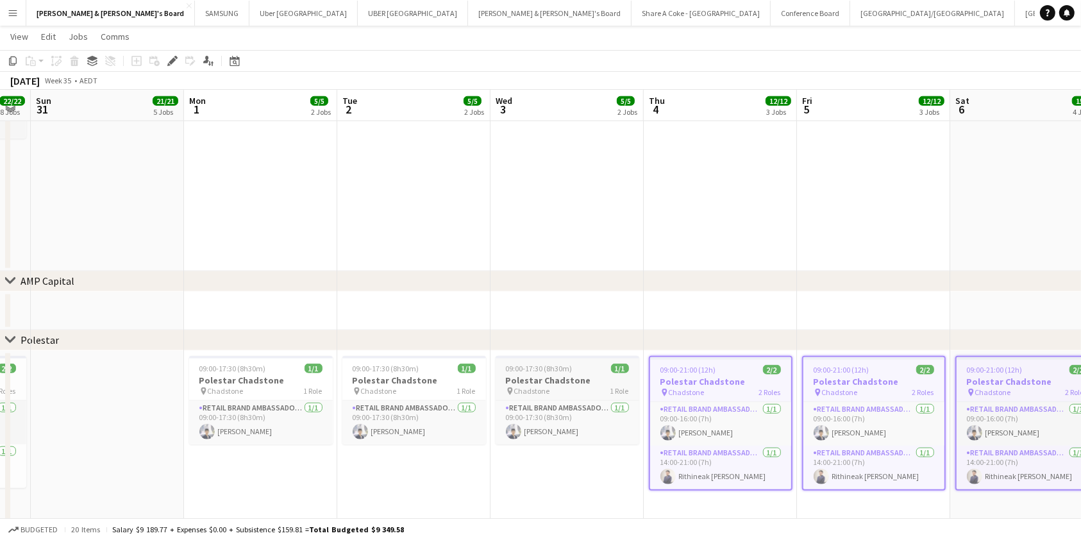
click at [583, 377] on h3 "Polestar Chadstone" at bounding box center [568, 381] width 144 height 12
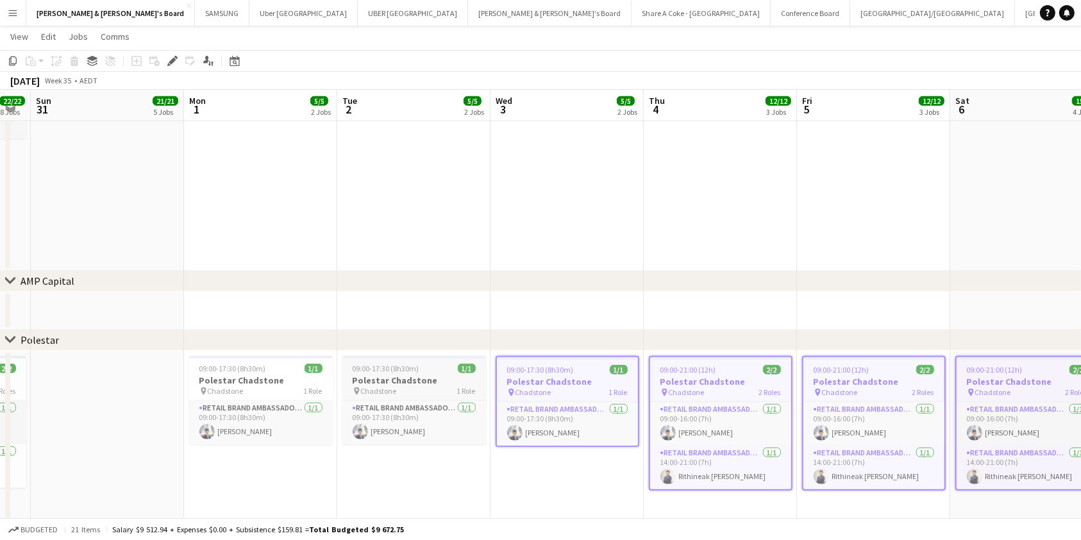
click at [420, 375] on h3 "Polestar Chadstone" at bounding box center [415, 381] width 144 height 12
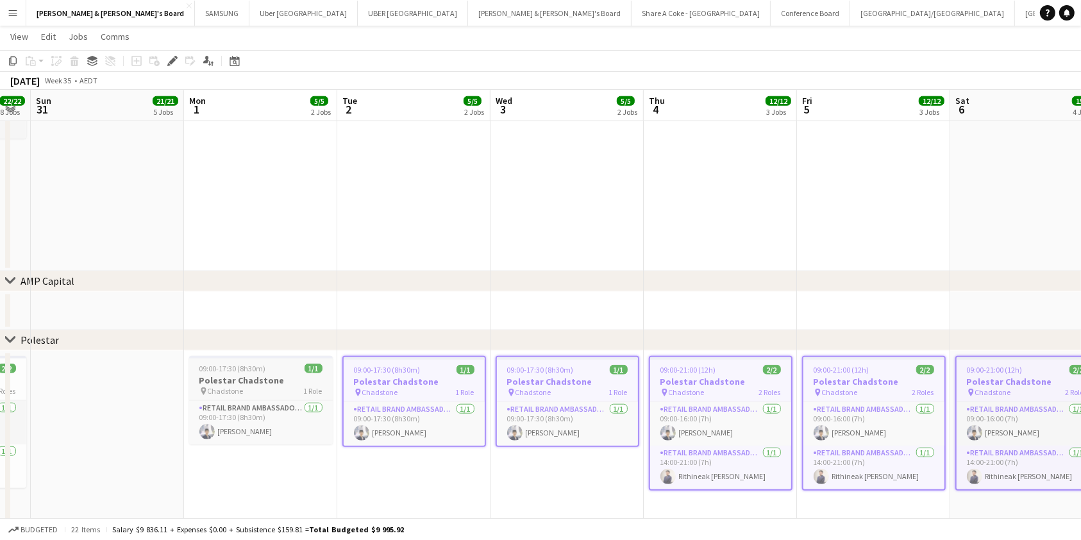
click at [285, 375] on h3 "Polestar Chadstone" at bounding box center [261, 381] width 144 height 12
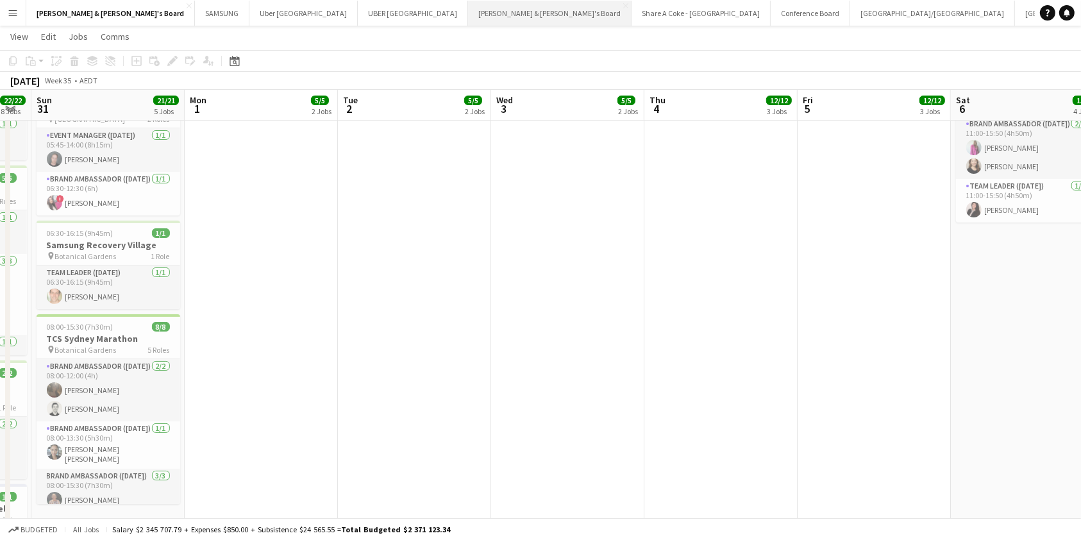
scroll to position [807, 0]
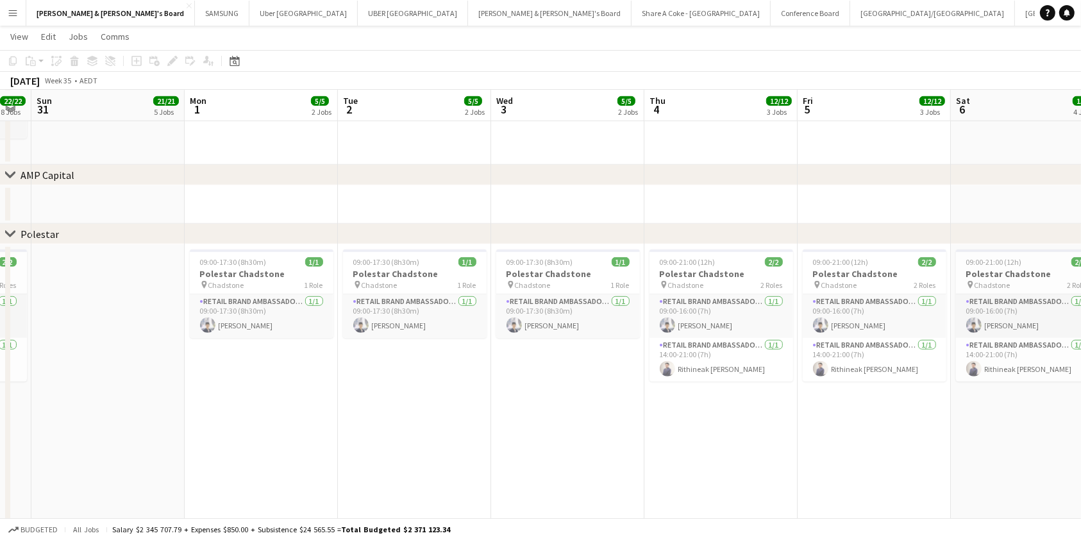
click at [10, 6] on button "Menu" at bounding box center [13, 13] width 26 height 26
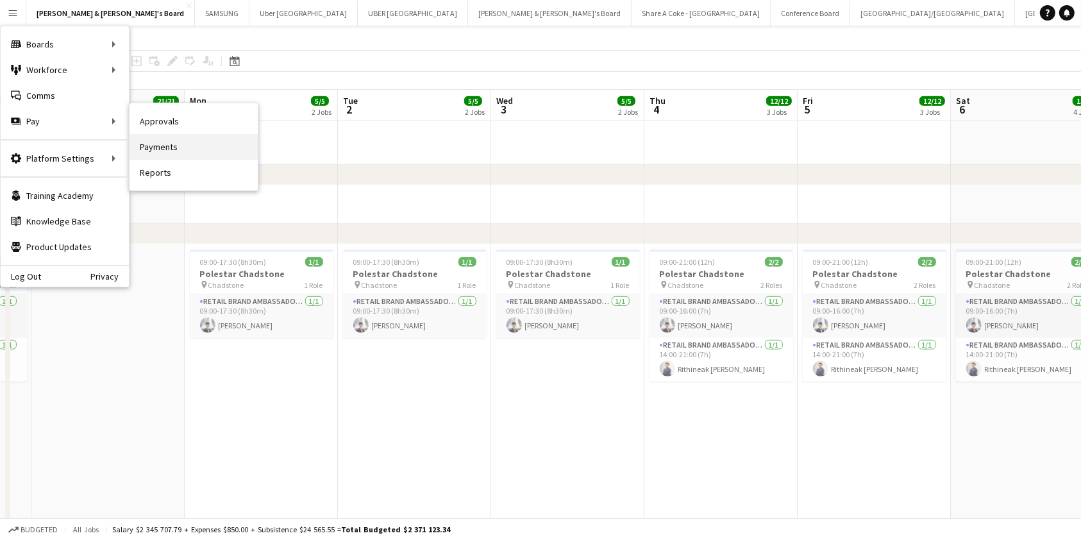
click at [166, 143] on link "Payments" at bounding box center [194, 147] width 128 height 26
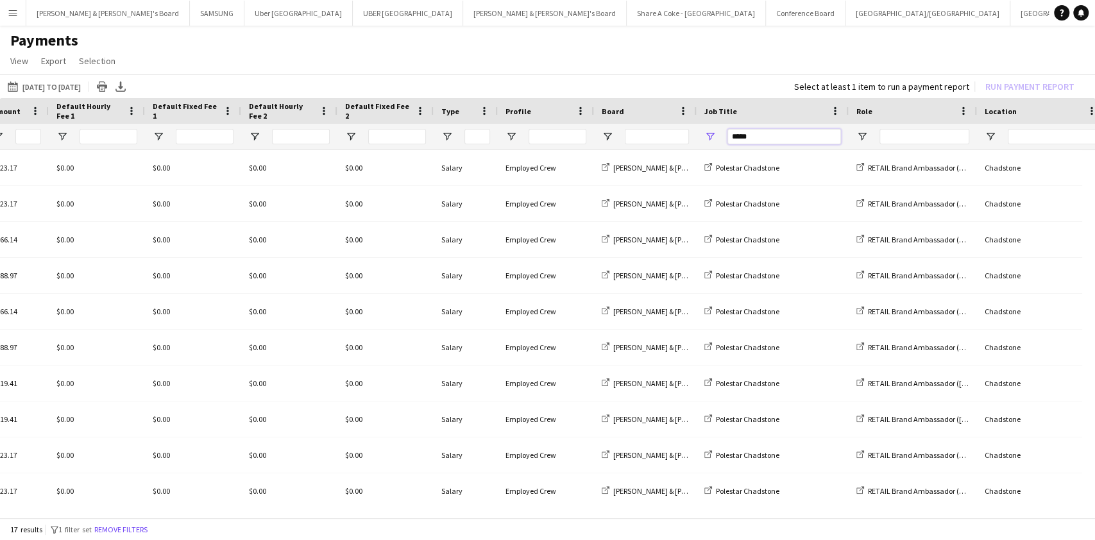
drag, startPoint x: 783, startPoint y: 135, endPoint x: 714, endPoint y: 152, distance: 71.4
click at [709, 151] on div "Duration Timezone Amount" at bounding box center [547, 309] width 1095 height 422
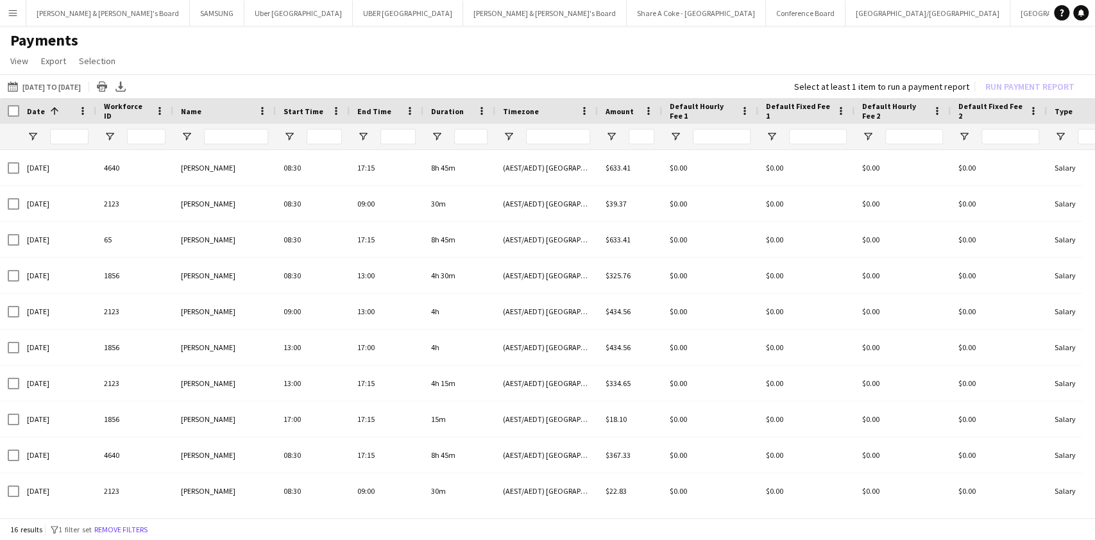
type input "****"
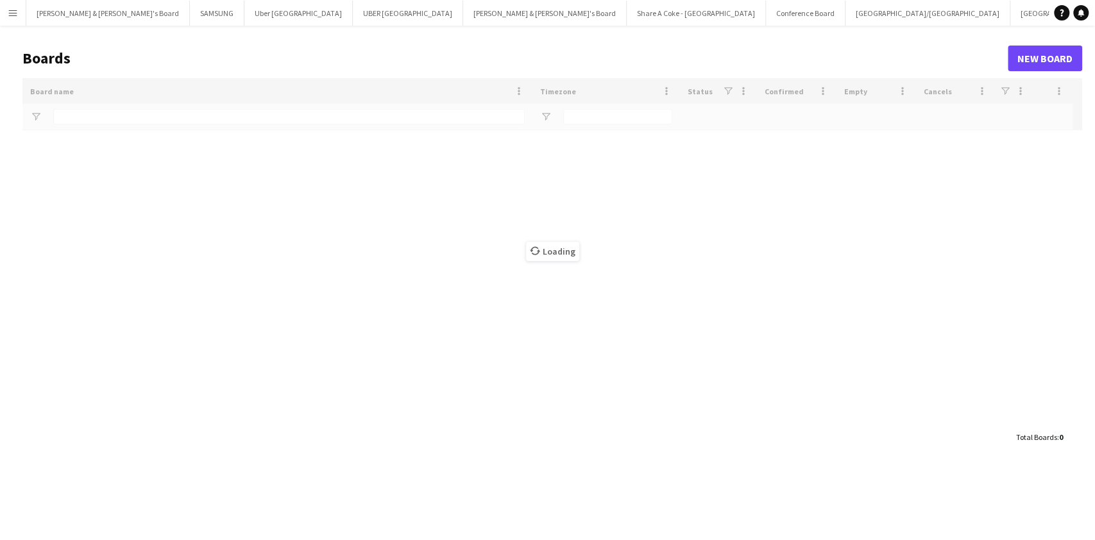
click at [15, 17] on button "Menu" at bounding box center [13, 13] width 26 height 26
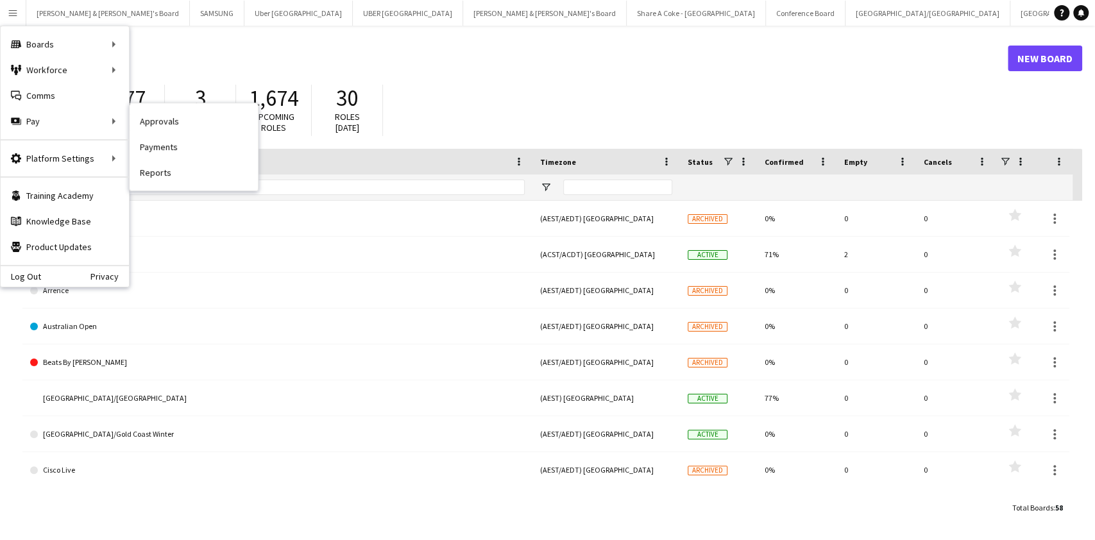
click at [190, 151] on link "Payments" at bounding box center [194, 147] width 128 height 26
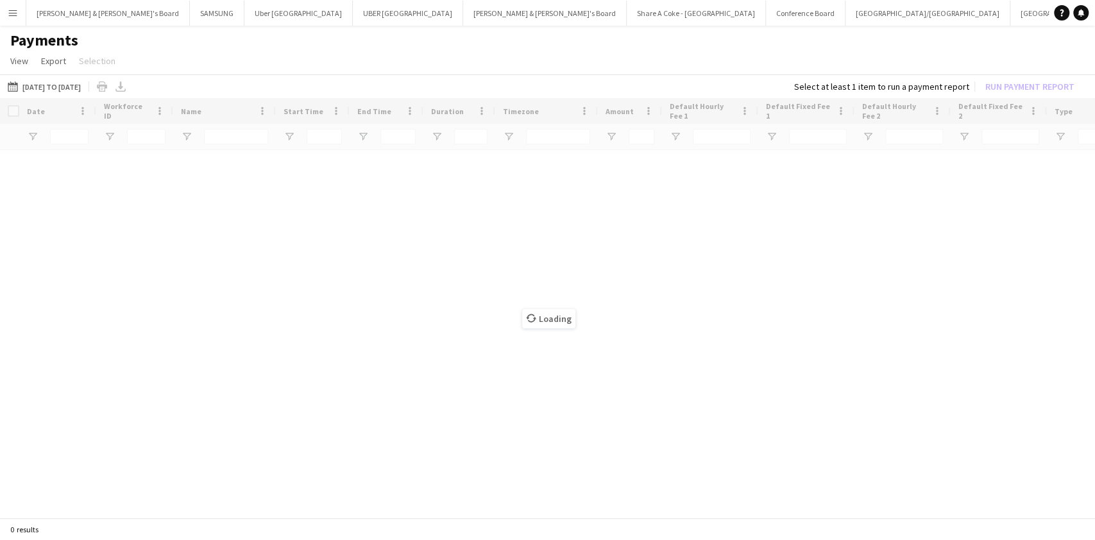
click at [61, 85] on button "[DATE] to [DATE] [DATE] to [DATE]" at bounding box center [44, 86] width 78 height 15
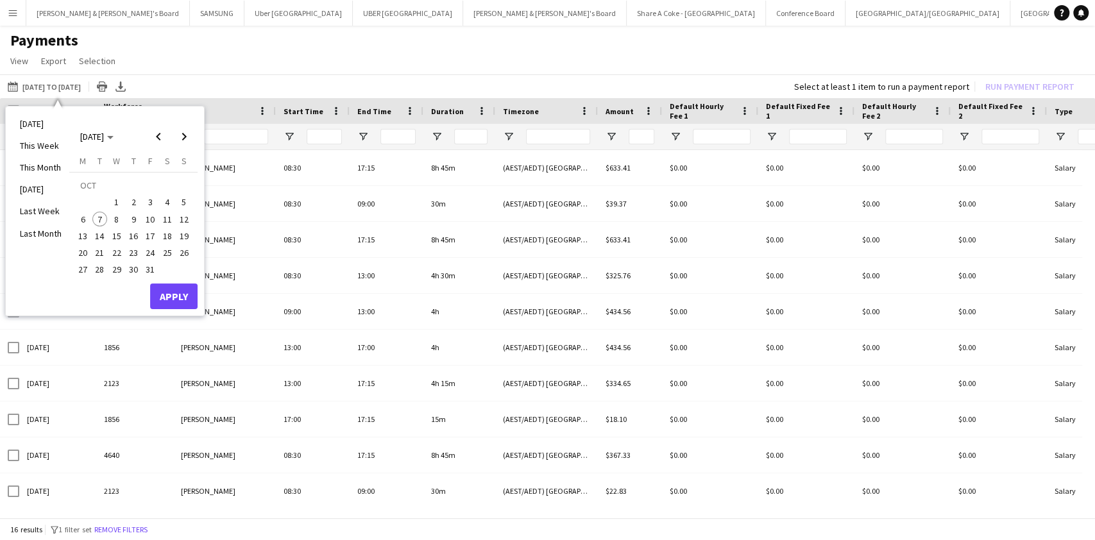
click at [503, 35] on h1 "Payments" at bounding box center [547, 40] width 1095 height 19
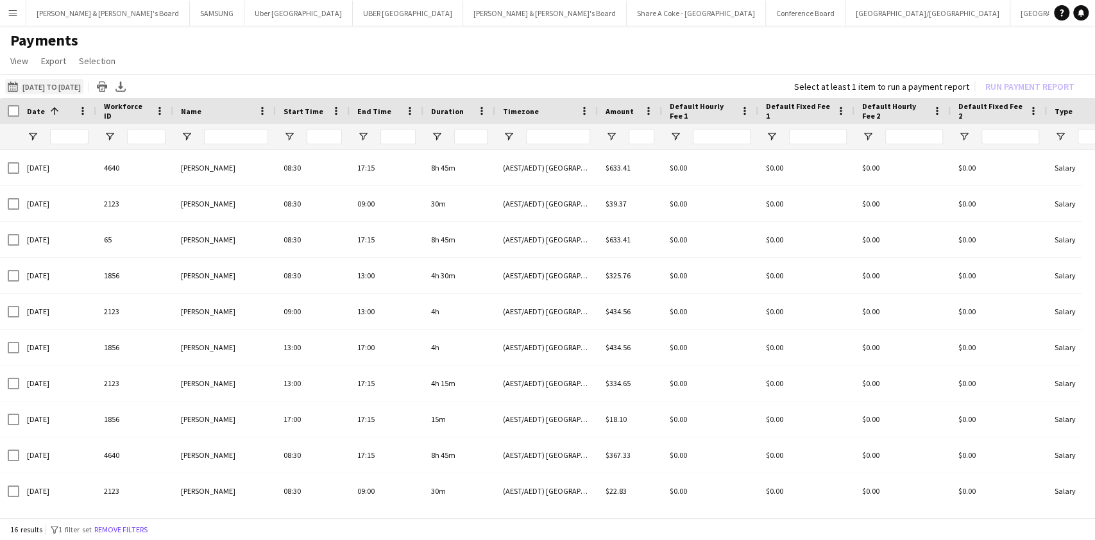
click at [64, 83] on button "[DATE] to [DATE] [DATE] to [DATE]" at bounding box center [44, 86] width 78 height 15
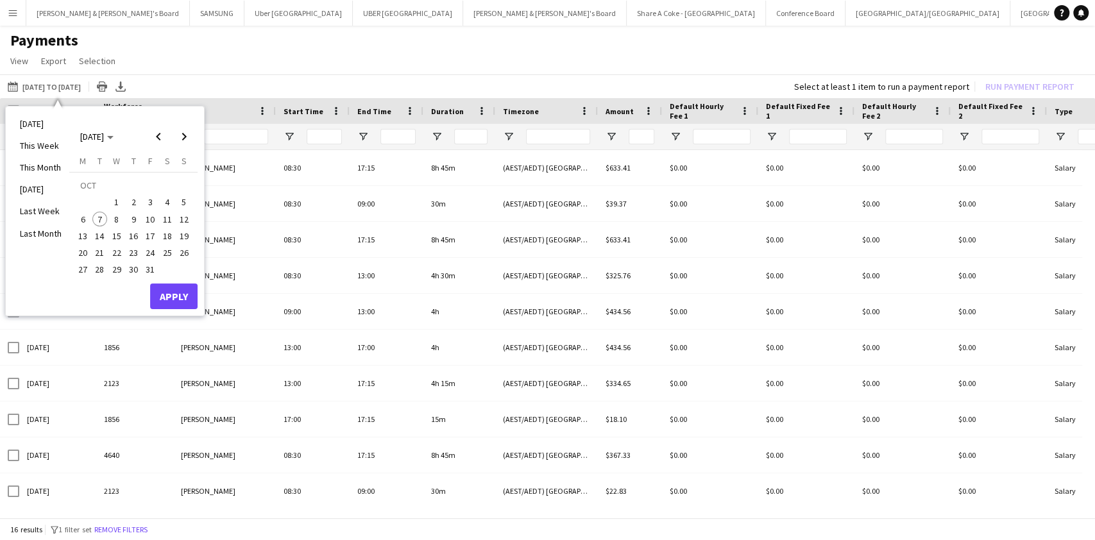
click at [111, 205] on span "1" at bounding box center [116, 202] width 15 height 15
click at [108, 221] on tr "6 7 8 9 10 11 12" at bounding box center [133, 219] width 118 height 17
click at [101, 221] on span "7" at bounding box center [99, 219] width 15 height 15
click at [173, 295] on button "Apply" at bounding box center [173, 297] width 47 height 26
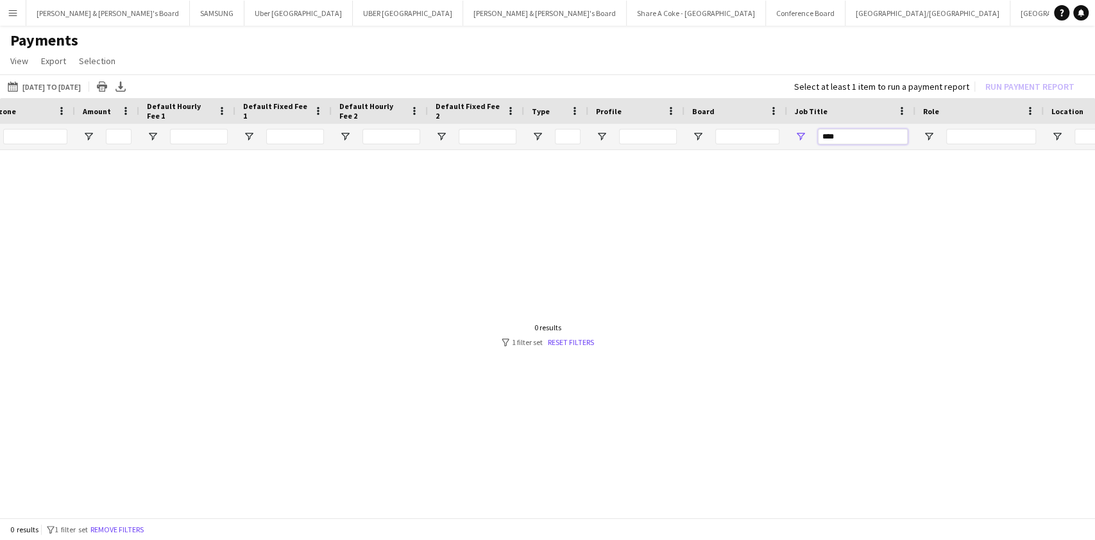
drag, startPoint x: 874, startPoint y: 138, endPoint x: 758, endPoint y: 151, distance: 116.8
click at [765, 153] on div "End Time Duration Timezone" at bounding box center [547, 309] width 1095 height 422
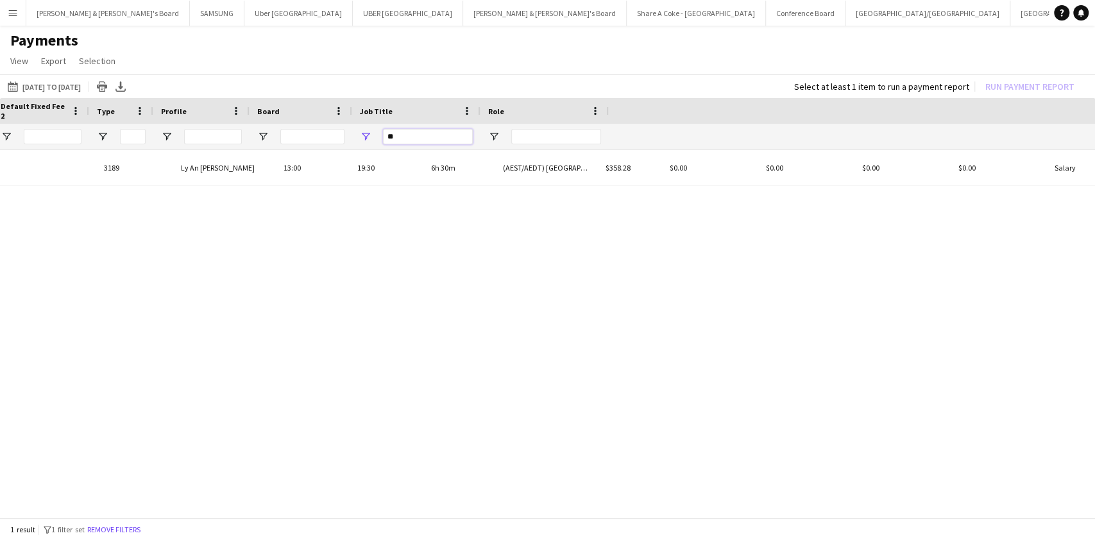
scroll to position [0, 958]
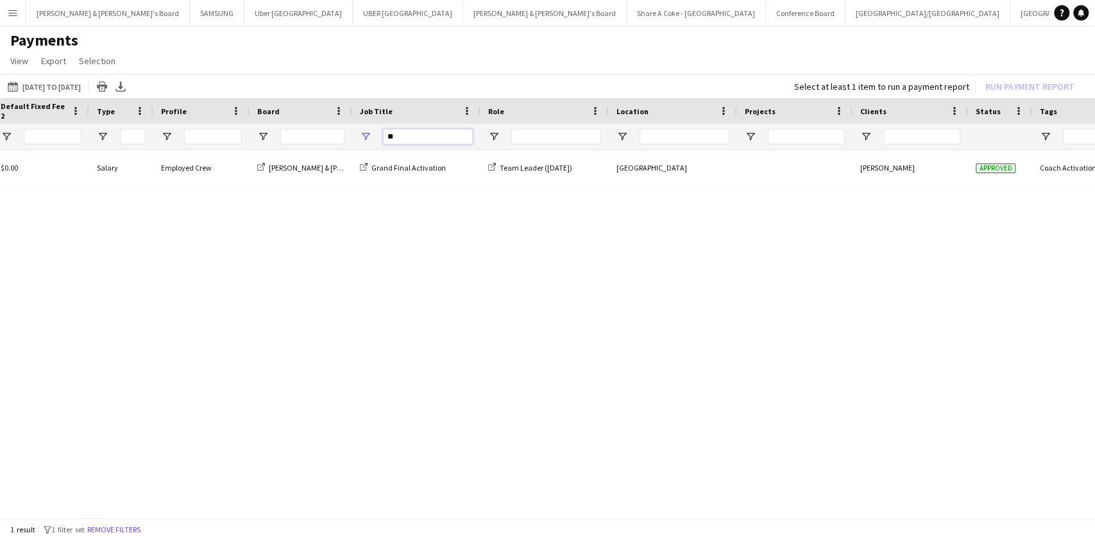
drag, startPoint x: 459, startPoint y: 135, endPoint x: 339, endPoint y: 151, distance: 121.0
click at [339, 151] on div "Default Fixed Fee 1 Default Hourly Fee 2 Default Fixed Fee 2" at bounding box center [547, 309] width 1095 height 422
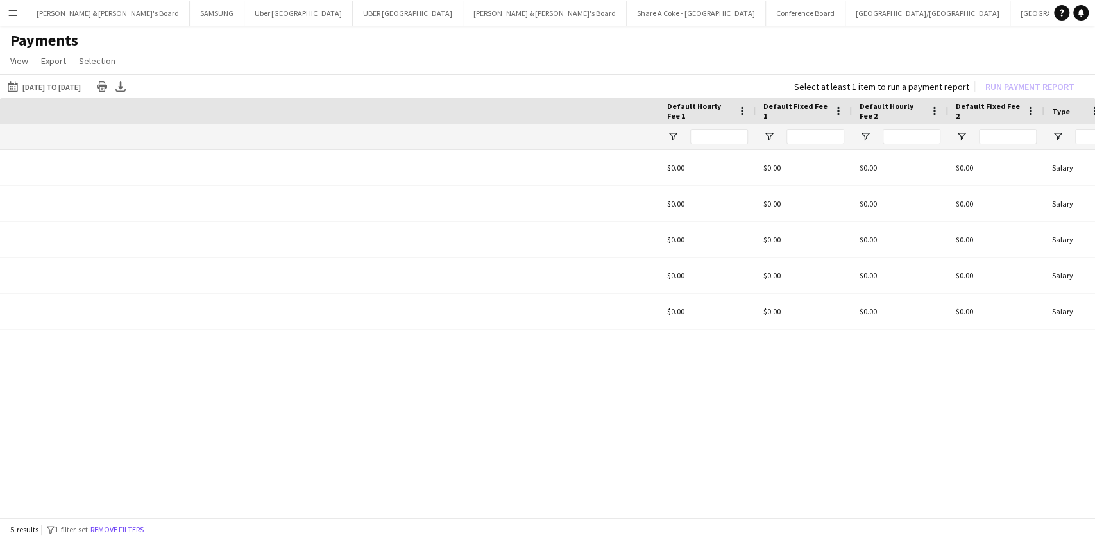
scroll to position [0, 0]
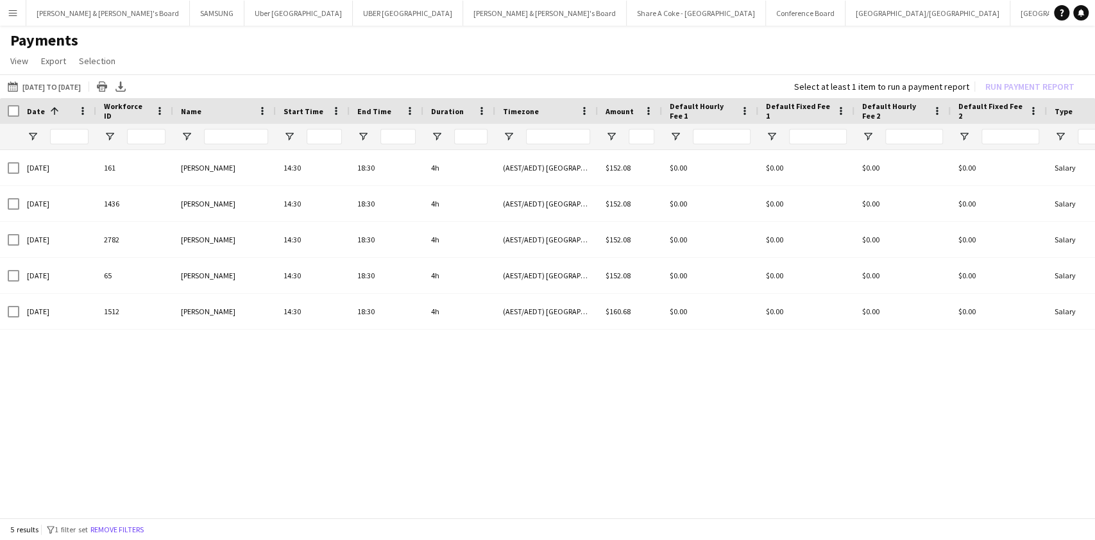
type input "***"
